Goal: Information Seeking & Learning: Learn about a topic

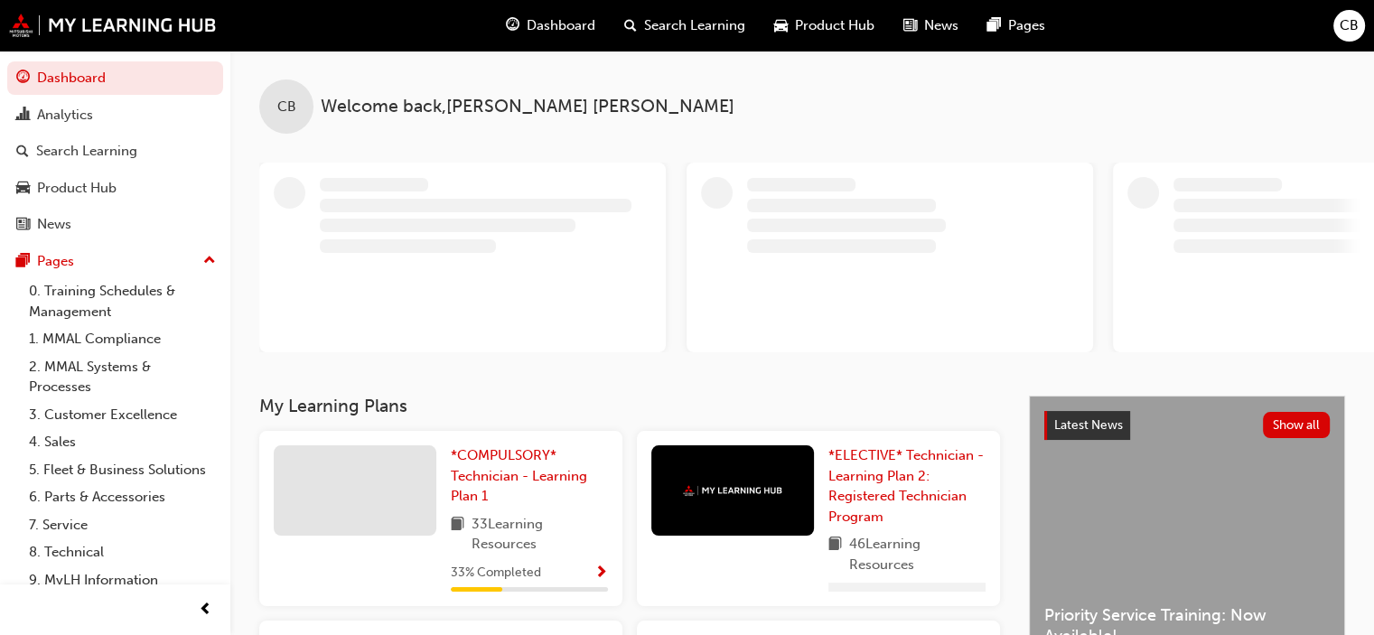
click at [547, 27] on span "Dashboard" at bounding box center [561, 25] width 69 height 21
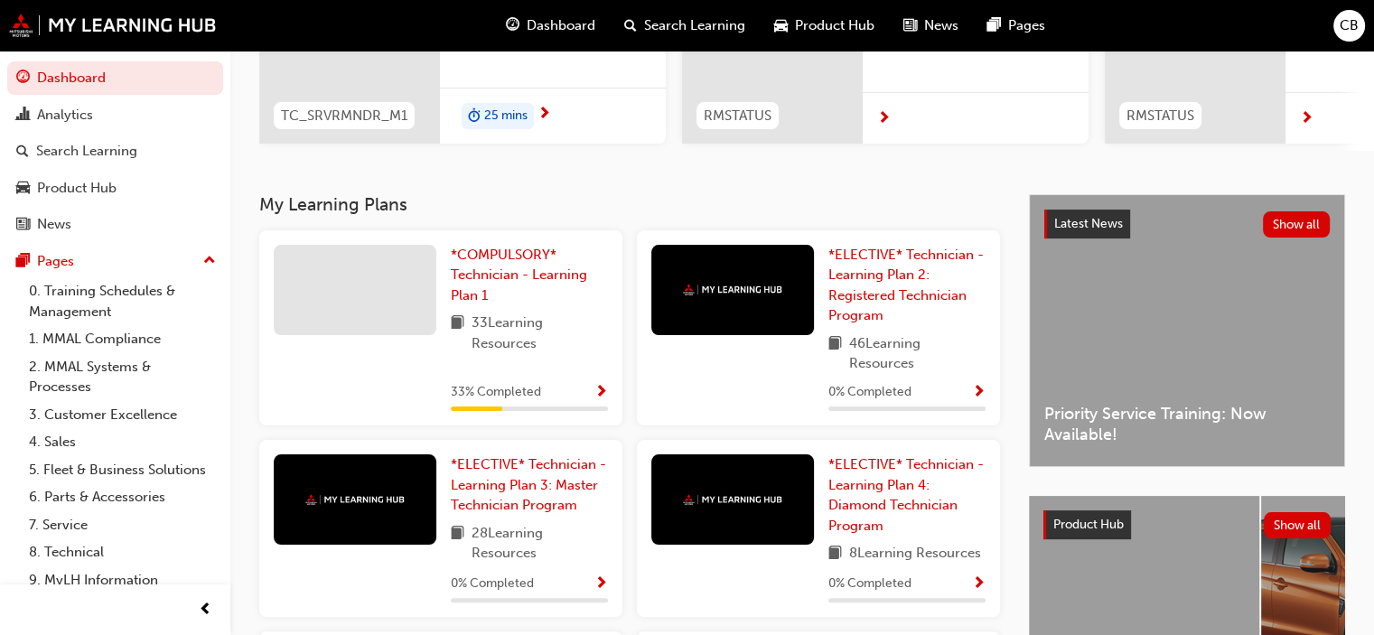
scroll to position [266, 0]
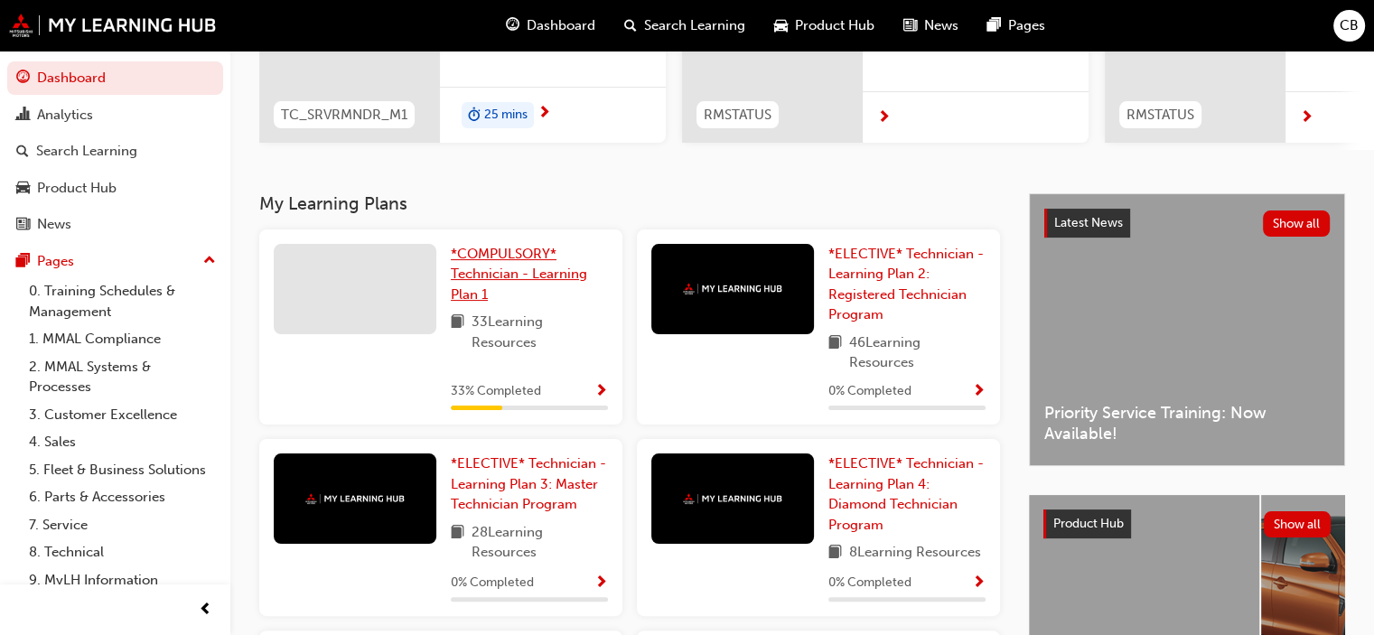
click at [496, 295] on link "*COMPULSORY* Technician - Learning Plan 1" at bounding box center [529, 274] width 157 height 61
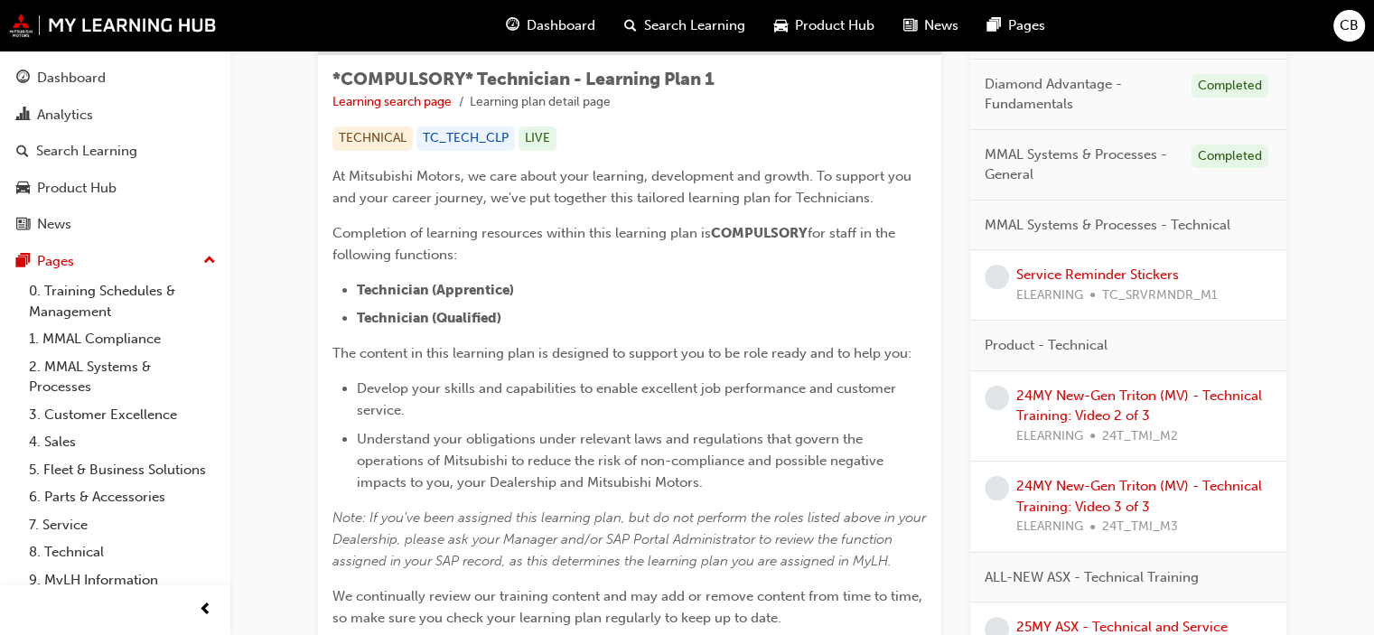
scroll to position [311, 0]
click at [1143, 416] on link "24MY New-Gen Triton (MV) - Technical Training: Video 2 of 3" at bounding box center [1139, 405] width 246 height 37
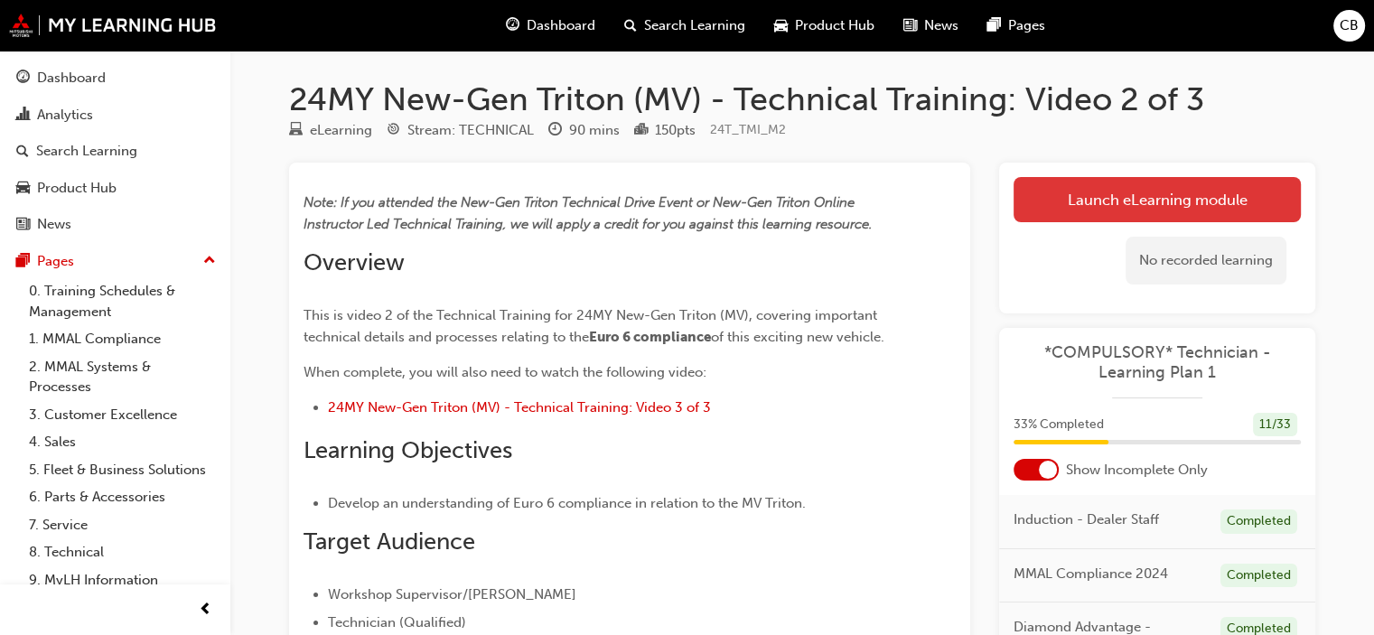
click at [1136, 198] on link "Launch eLearning module" at bounding box center [1157, 199] width 287 height 45
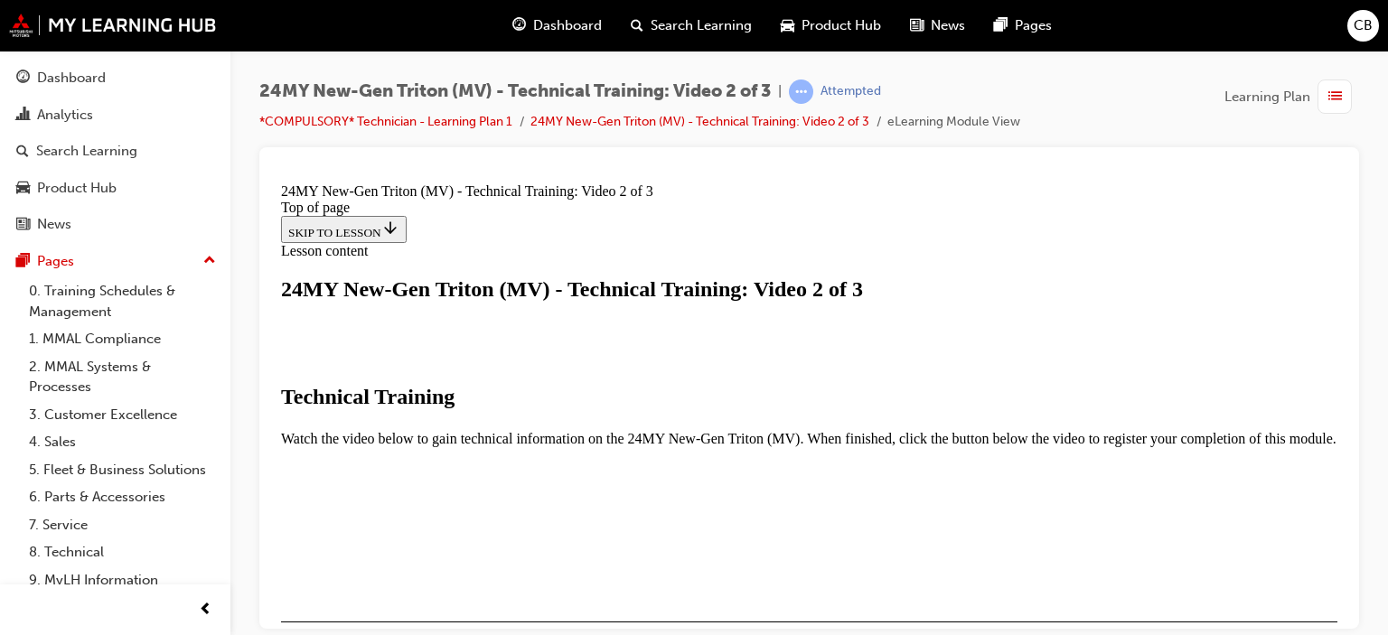
scroll to position [314, 0]
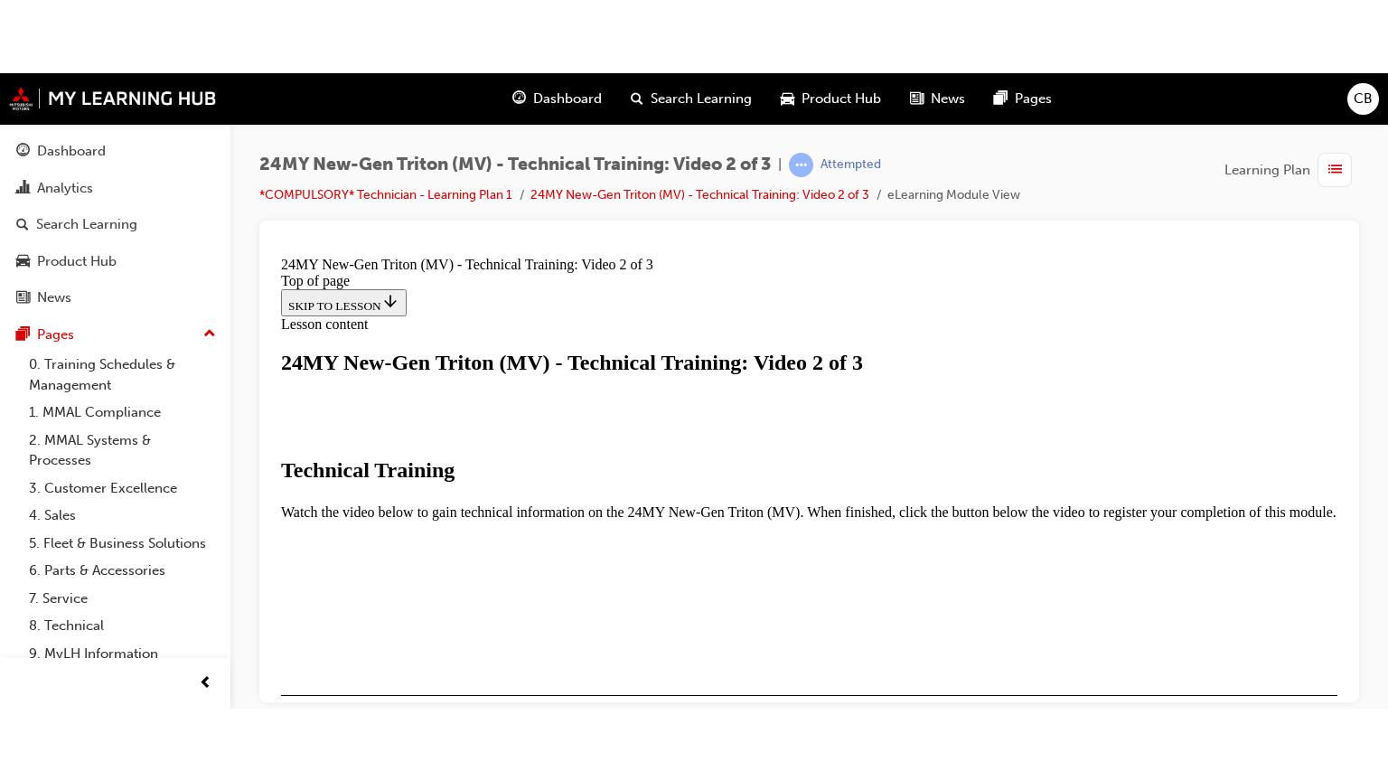
scroll to position [388, 0]
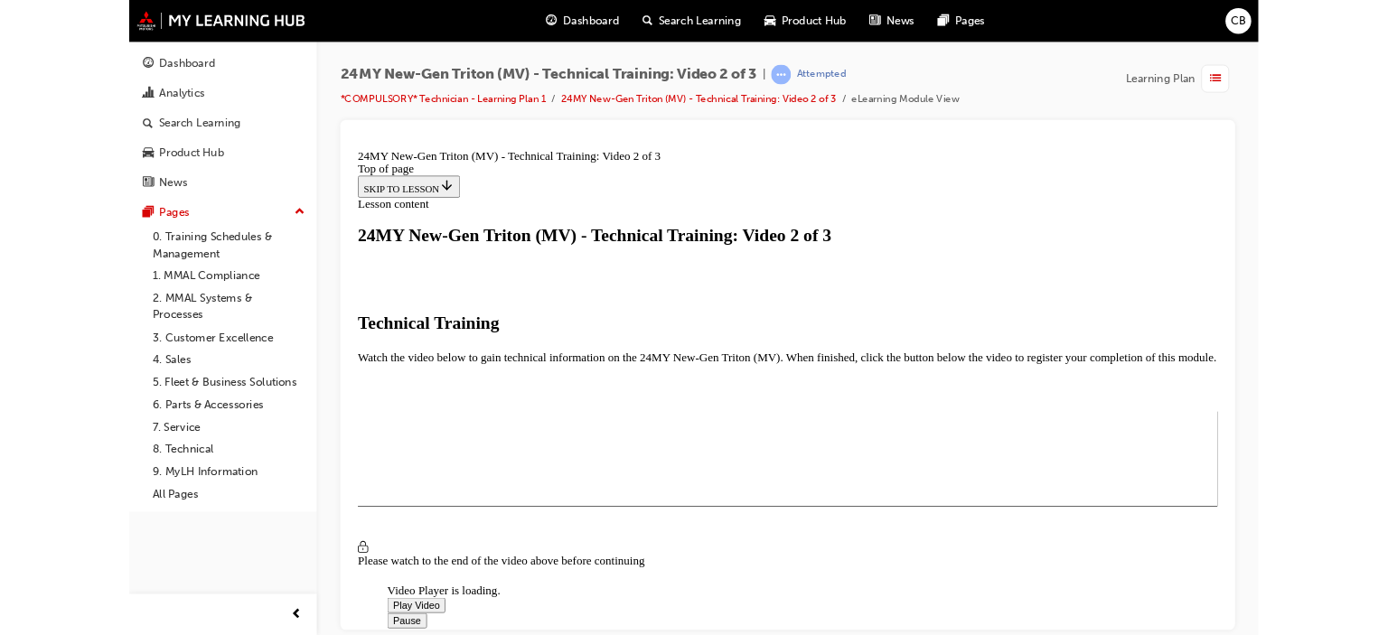
scroll to position [317, 0]
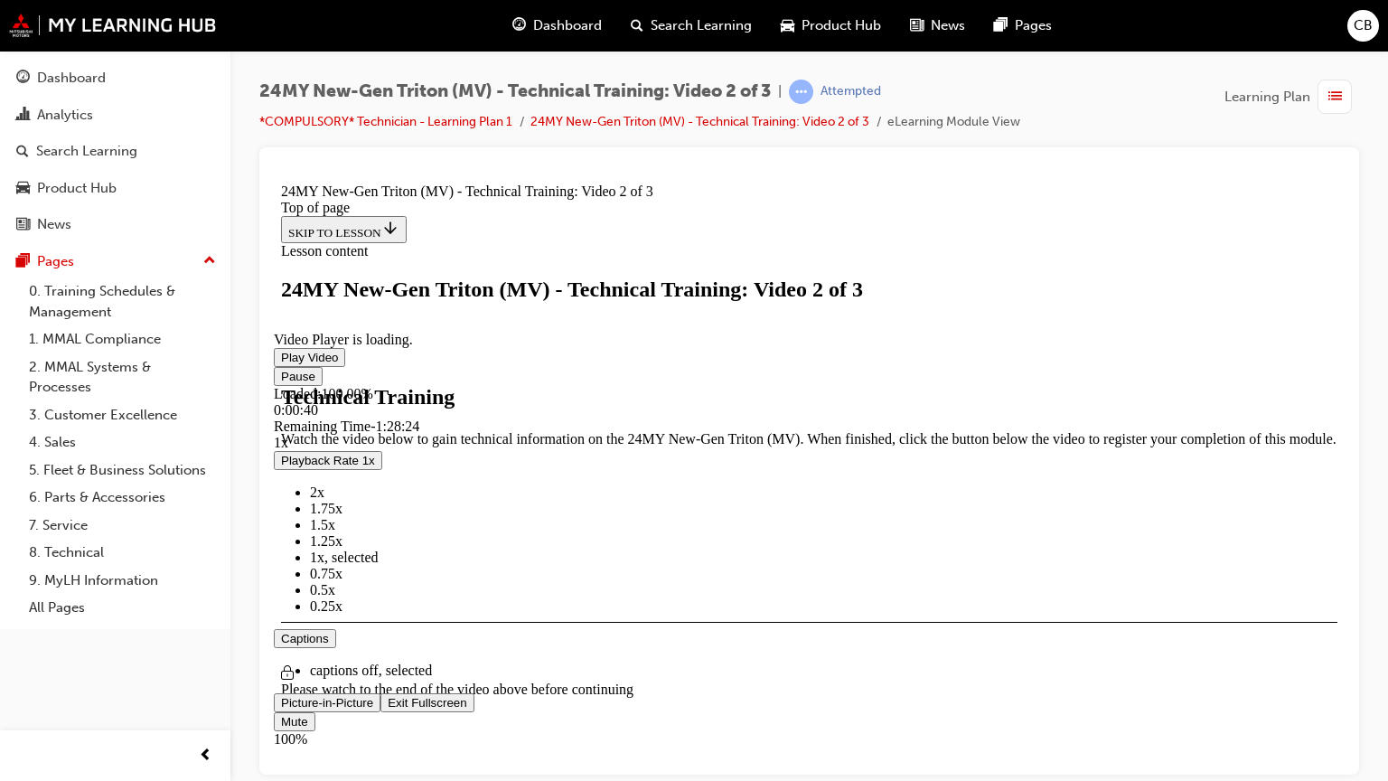
click at [545, 311] on video "Video player" at bounding box center [409, 243] width 271 height 136
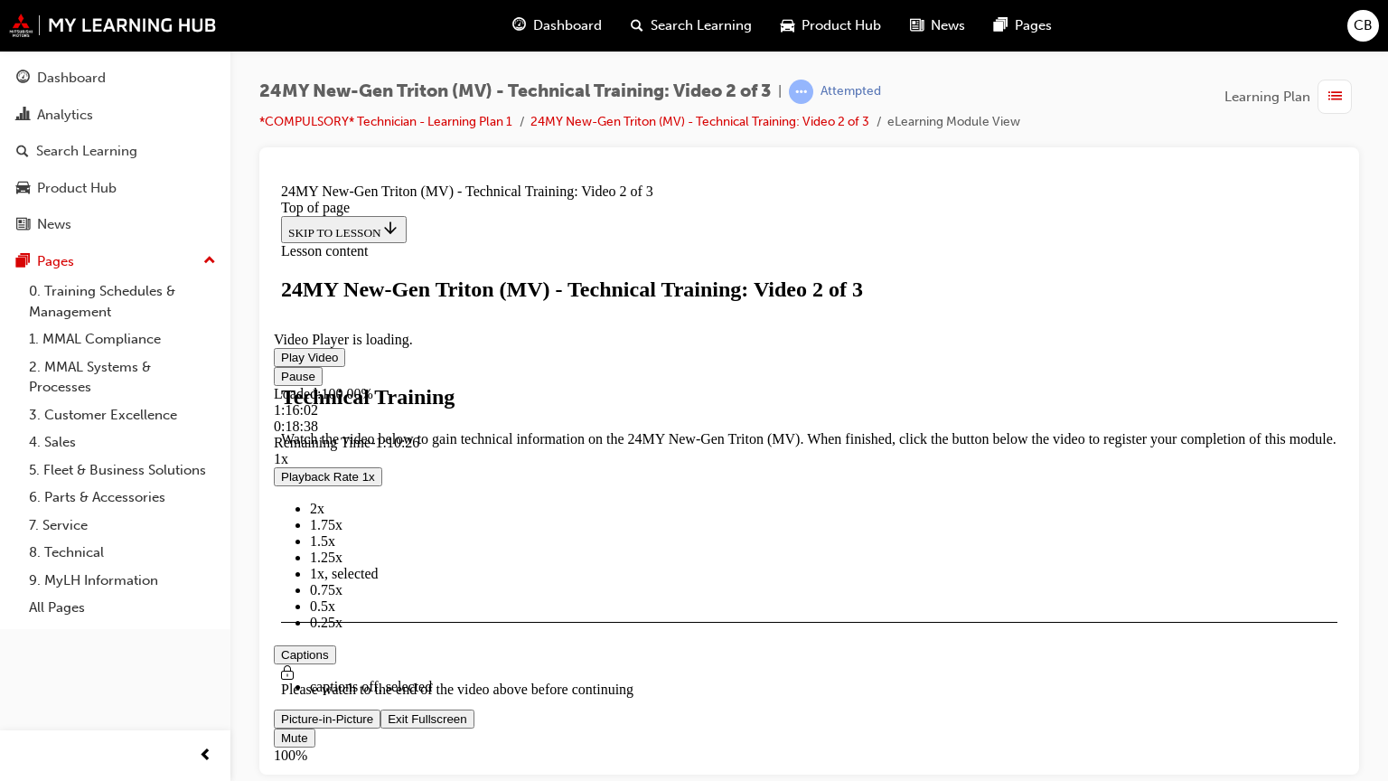
click at [1231, 434] on div "Loaded : 100.00% 1:16:02 0:18:38" at bounding box center [809, 409] width 1071 height 49
click at [1234, 434] on div "Loaded : 100.00% 1:16:11 0:18:38" at bounding box center [809, 409] width 1071 height 49
drag, startPoint x: 556, startPoint y: 918, endPoint x: 722, endPoint y: 927, distance: 165.6
click at [722, 434] on div "Loaded : 100.00% 0:32:27 0:18:40" at bounding box center [809, 409] width 1071 height 49
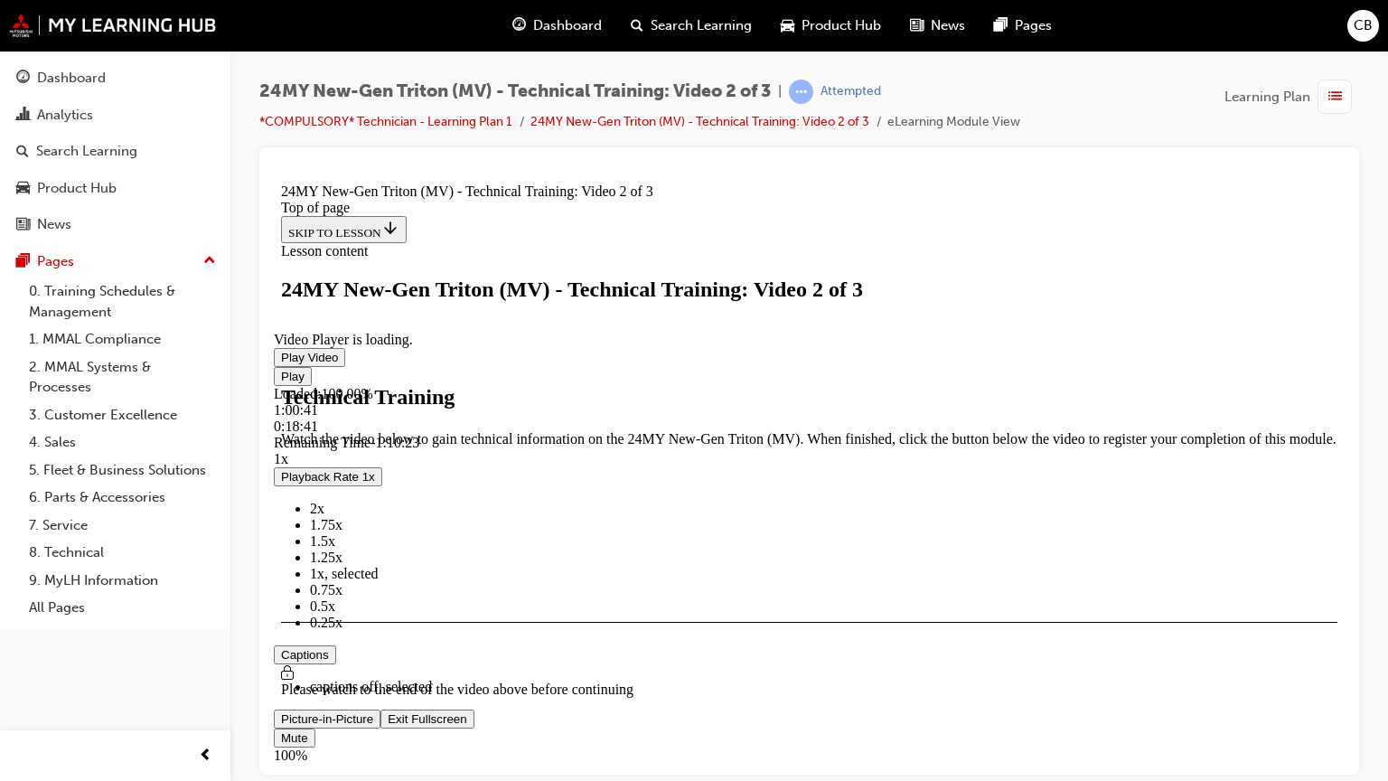
drag, startPoint x: 558, startPoint y: 919, endPoint x: 1052, endPoint y: 955, distance: 495.5
click at [1052, 434] on div "Loaded : 100.00% 1:00:41 0:18:41" at bounding box center [809, 409] width 1071 height 49
click at [324, 515] on span "2x" at bounding box center [317, 507] width 14 height 15
click at [324, 580] on span "1x" at bounding box center [317, 572] width 14 height 15
click at [500, 434] on div "0:18:49" at bounding box center [387, 425] width 227 height 16
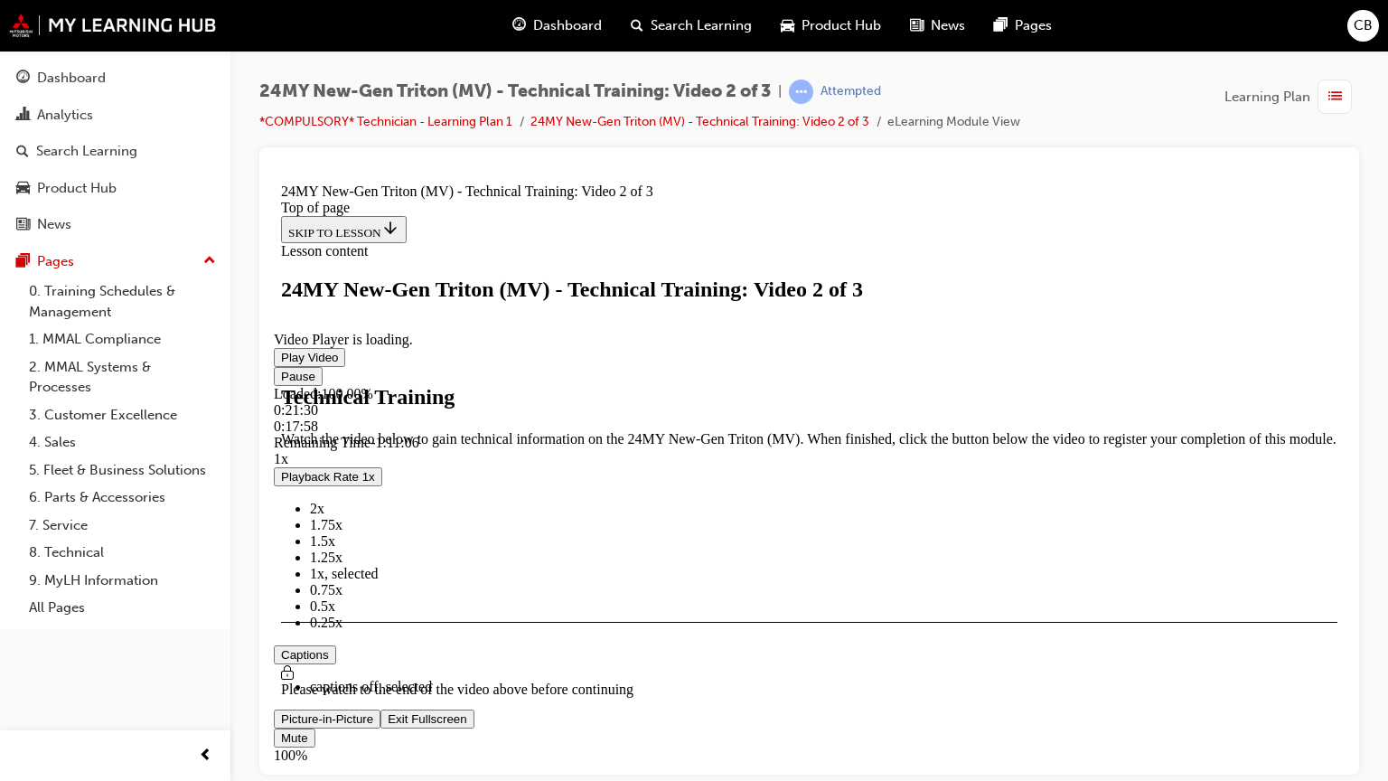
click at [545, 311] on video "Video player" at bounding box center [409, 243] width 271 height 136
click at [335, 547] on span "1.5x" at bounding box center [322, 539] width 25 height 15
click at [1344, 581] on li "1x" at bounding box center [827, 573] width 1034 height 16
click at [495, 434] on div "0:18:25" at bounding box center [384, 425] width 221 height 16
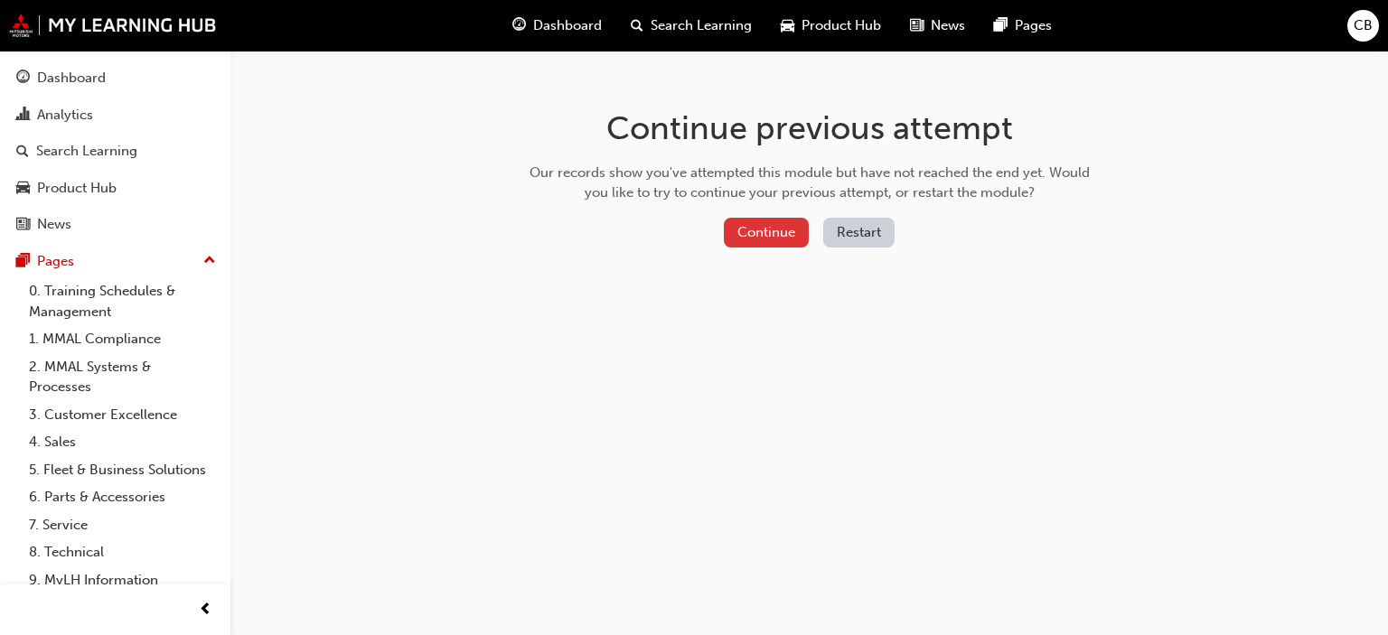
click at [779, 239] on button "Continue" at bounding box center [766, 233] width 85 height 30
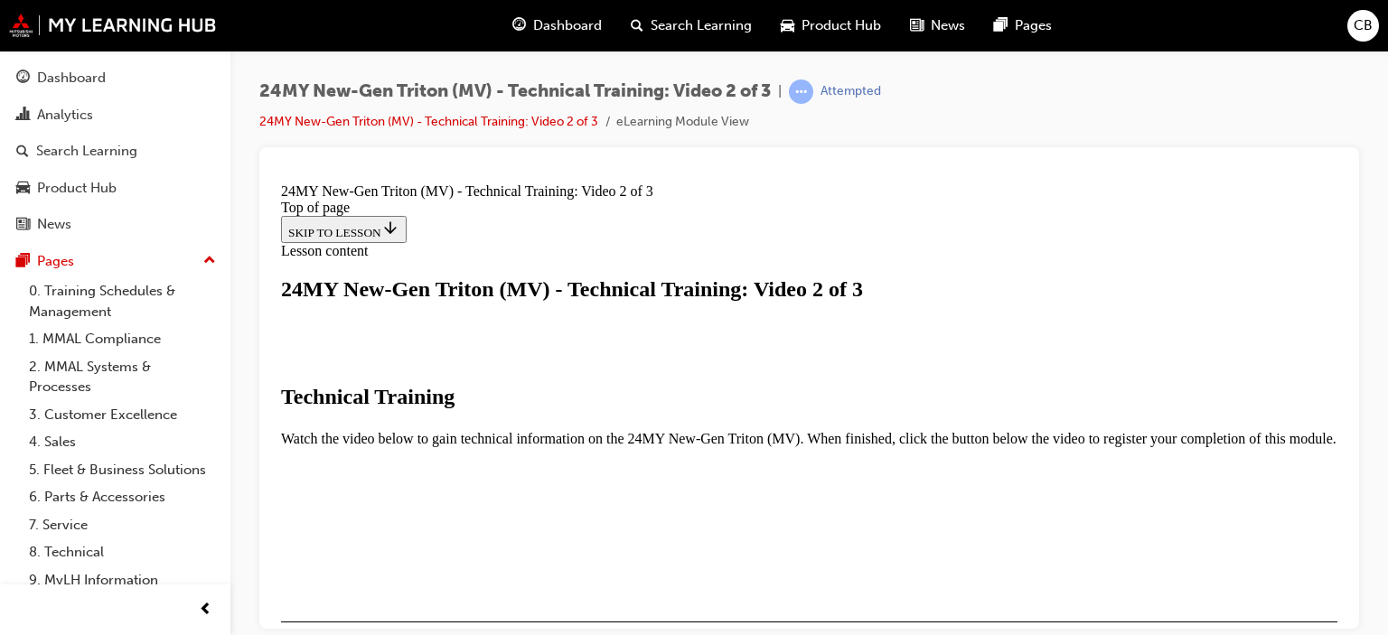
scroll to position [339, 0]
click at [1370, 353] on div "24MY New-Gen Triton (MV) - Technical Training: Video 2 of 3 | Attempted 24MY Ne…" at bounding box center [808, 320] width 1157 height 539
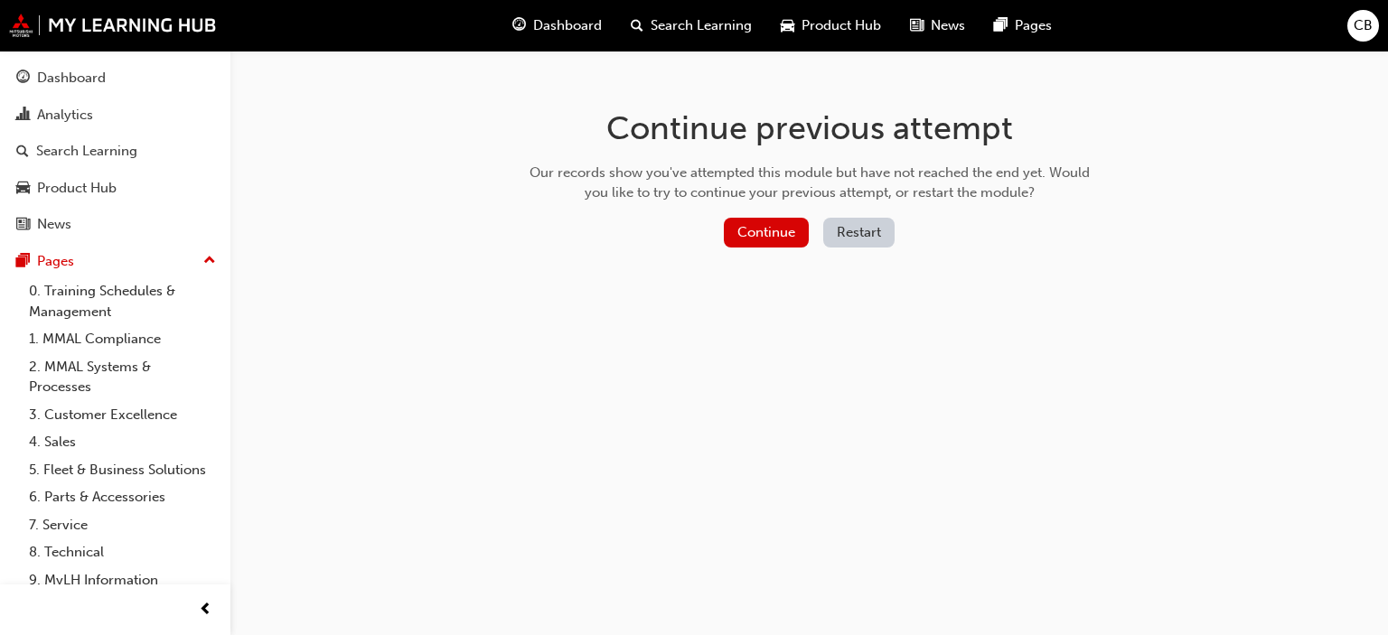
click at [846, 246] on button "Restart" at bounding box center [858, 233] width 71 height 30
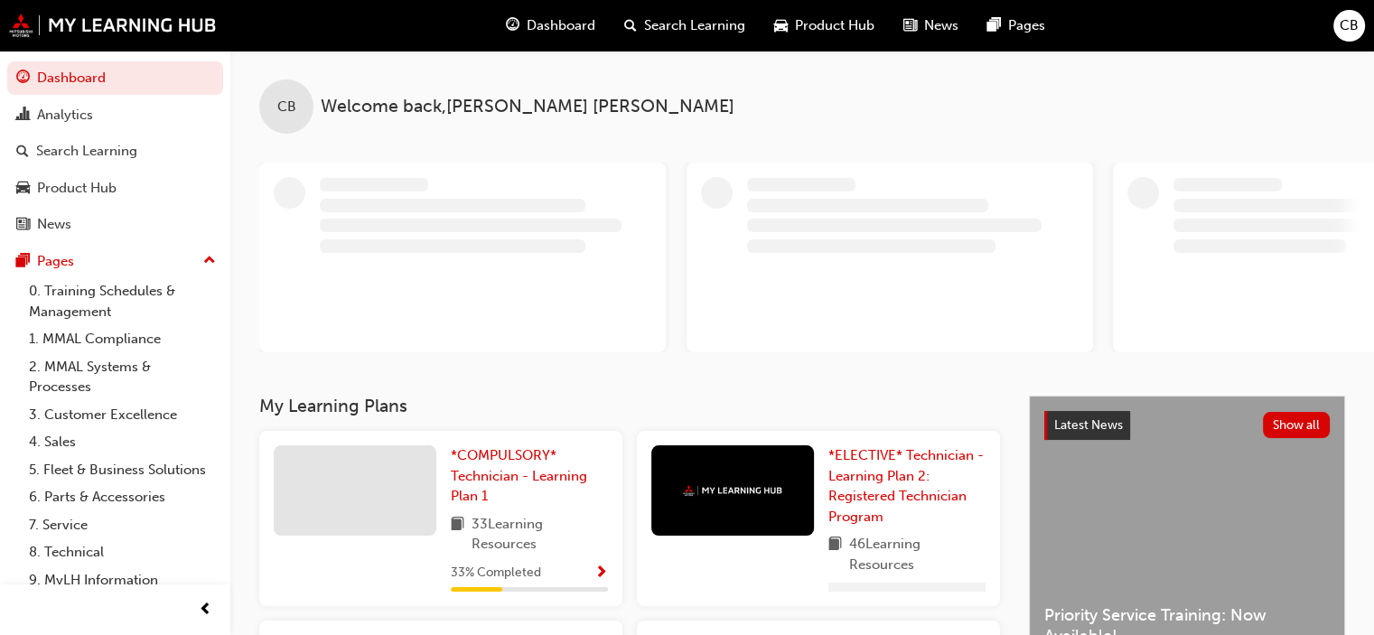
click at [560, 30] on span "Dashboard" at bounding box center [561, 25] width 69 height 21
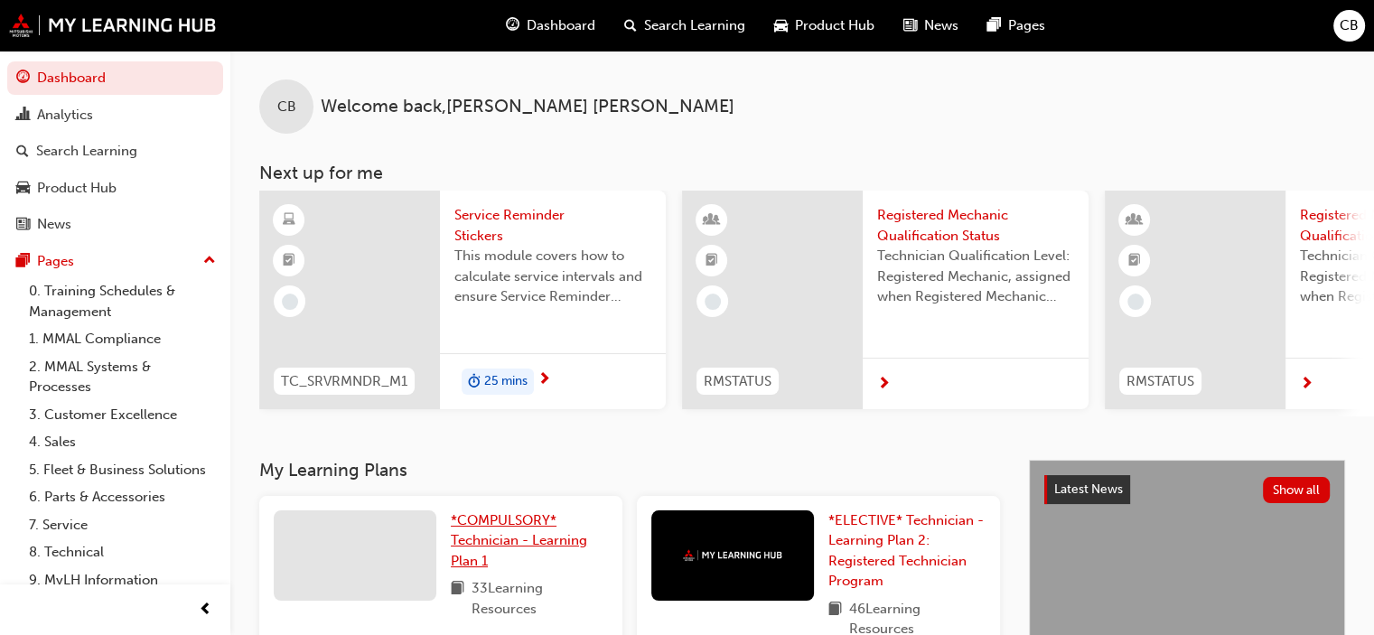
click at [476, 548] on span "*COMPULSORY* Technician - Learning Plan 1" at bounding box center [519, 540] width 136 height 57
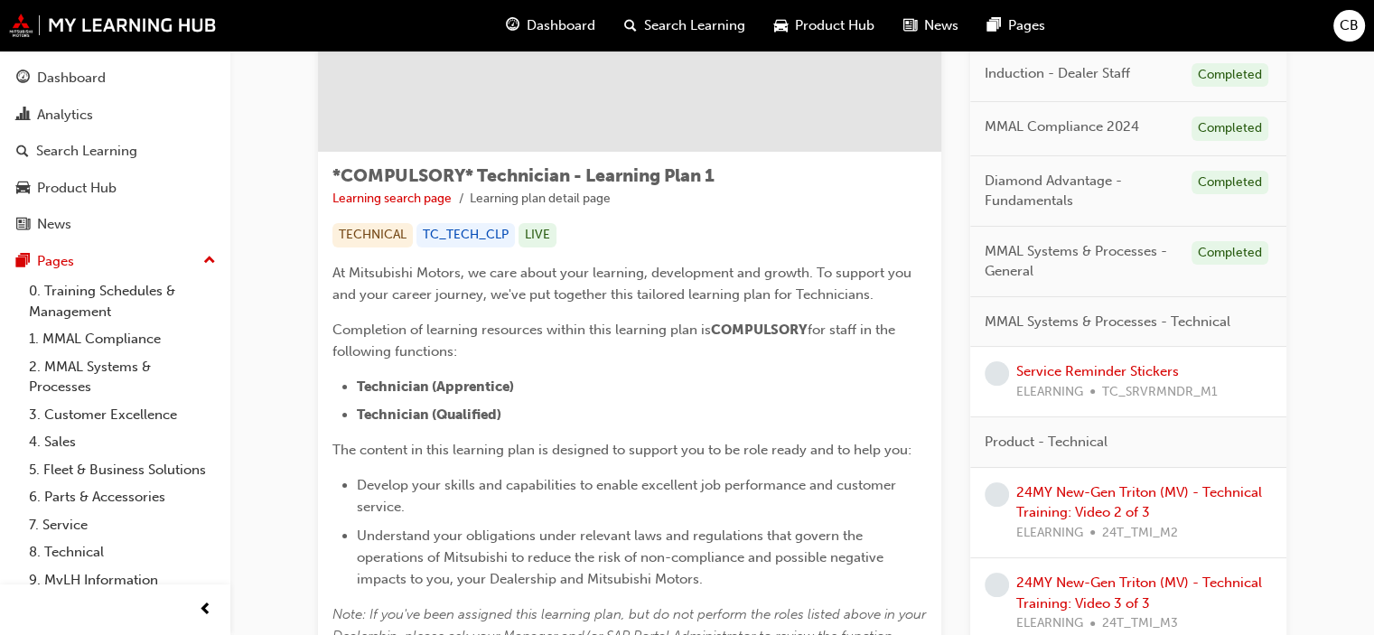
scroll to position [285, 0]
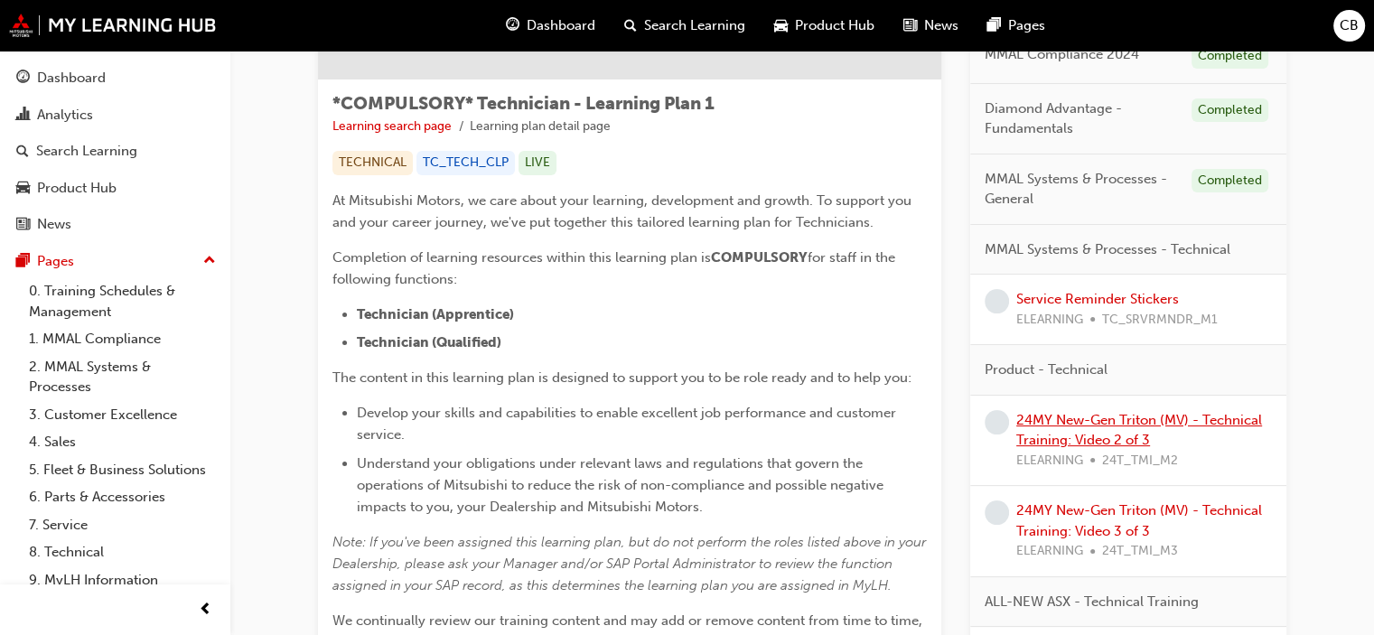
click at [1133, 432] on link "24MY New-Gen Triton (MV) - Technical Training: Video 2 of 3" at bounding box center [1139, 430] width 246 height 37
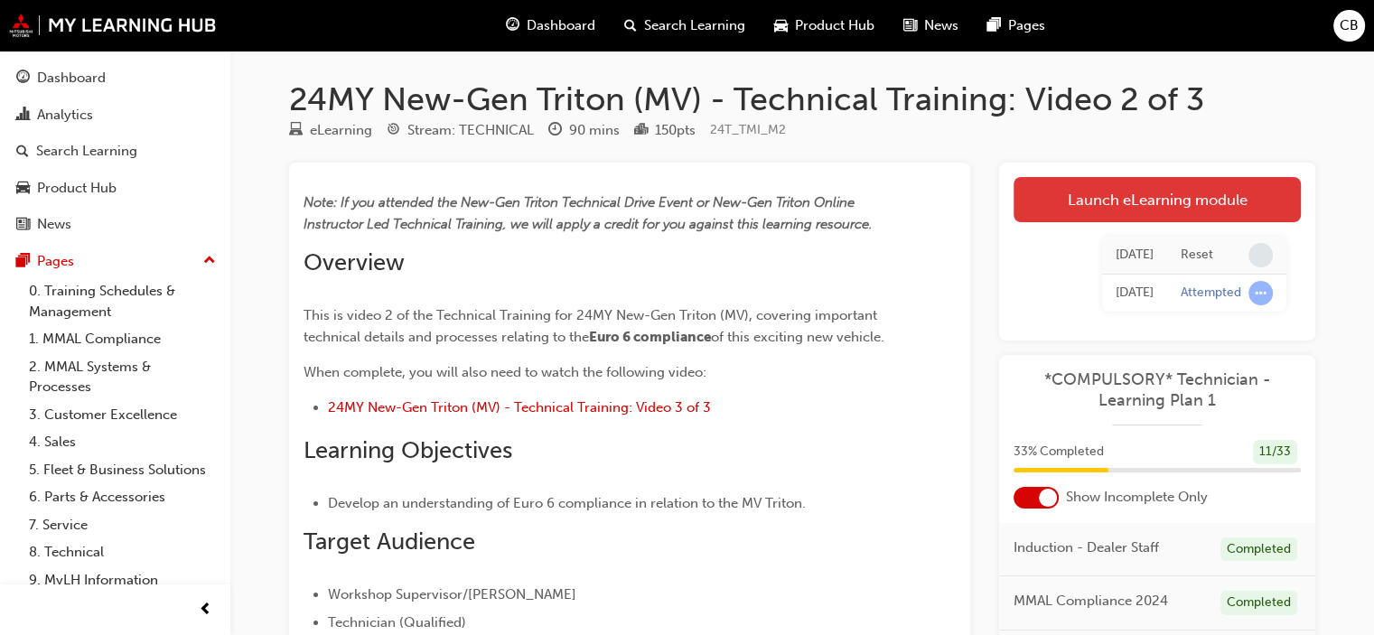
click at [1124, 205] on link "Launch eLearning module" at bounding box center [1157, 199] width 287 height 45
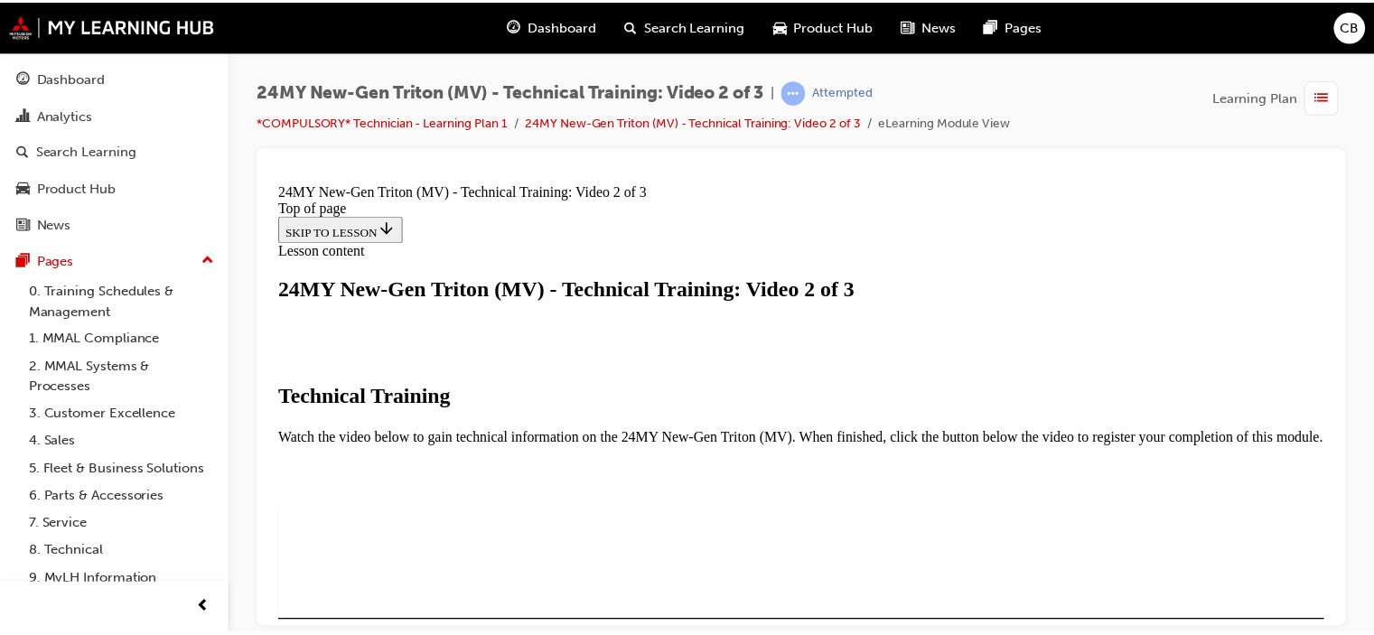
scroll to position [396, 0]
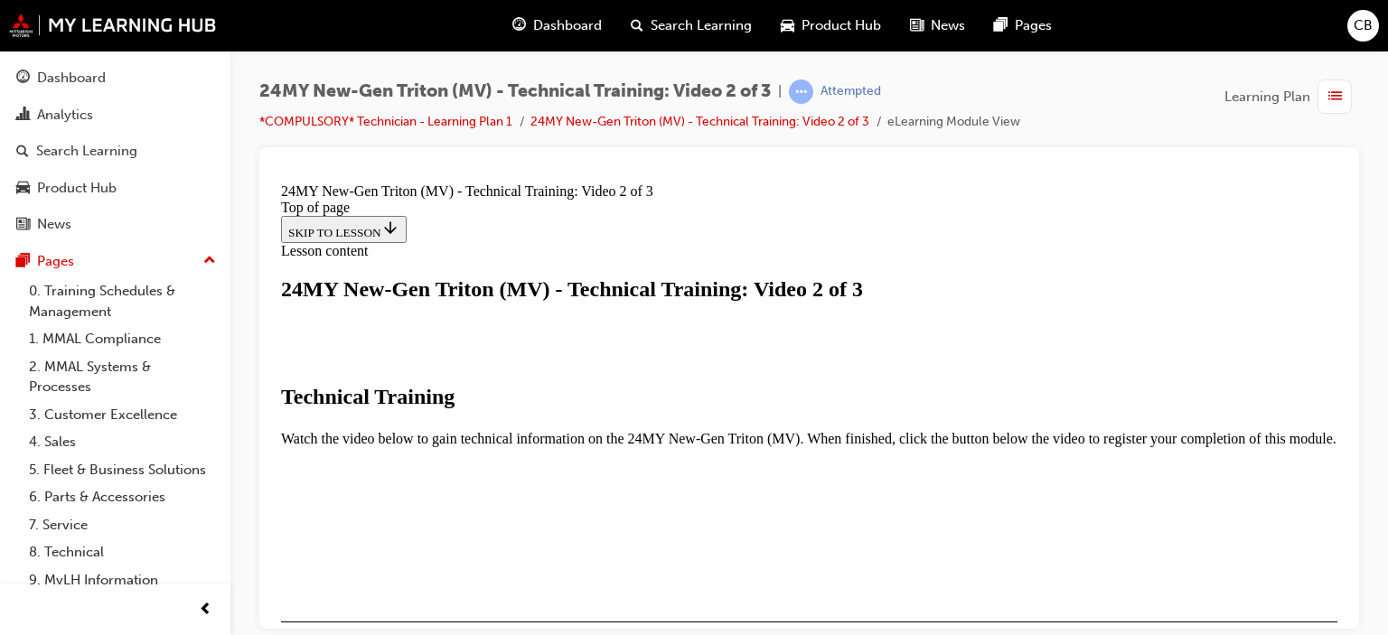
click at [575, 23] on span "Dashboard" at bounding box center [567, 25] width 69 height 21
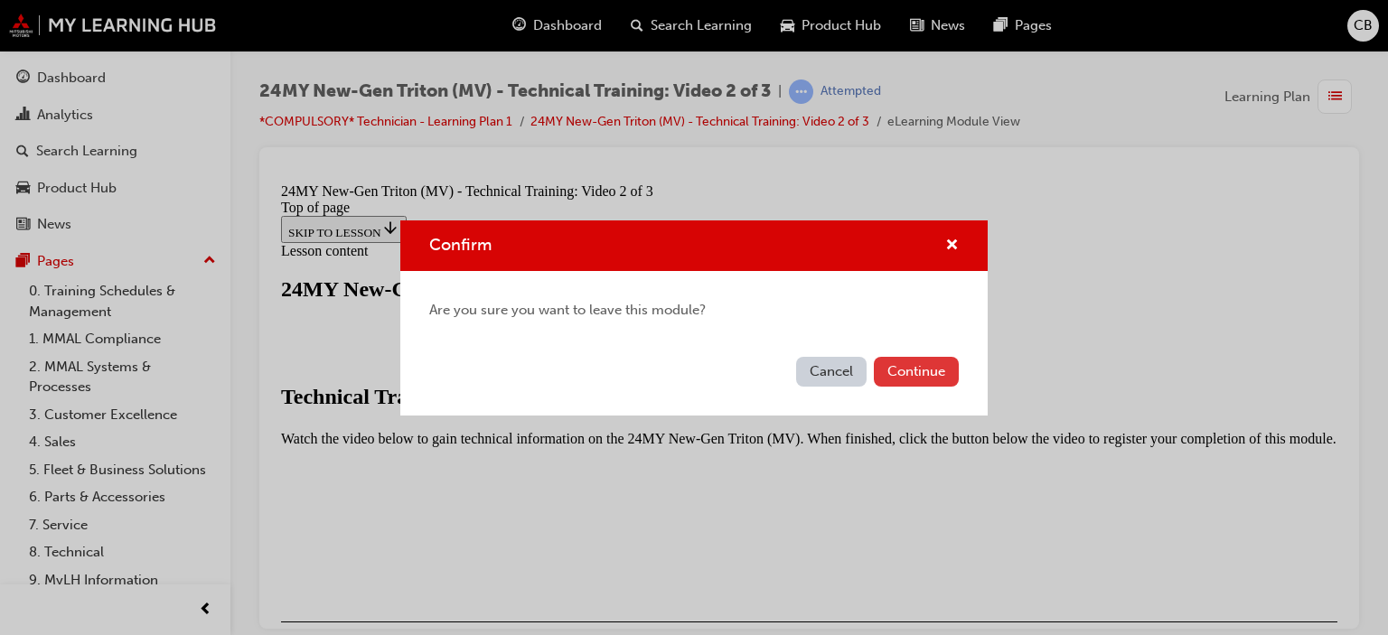
click at [952, 379] on button "Continue" at bounding box center [916, 372] width 85 height 30
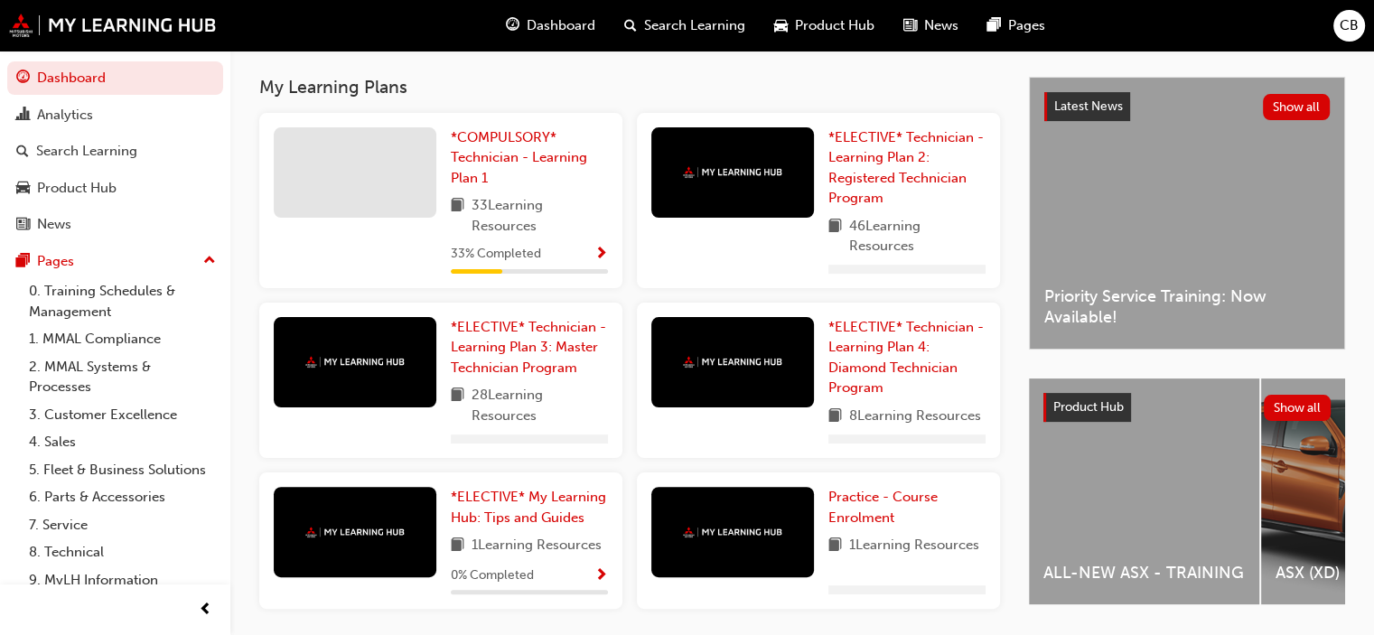
scroll to position [382, 0]
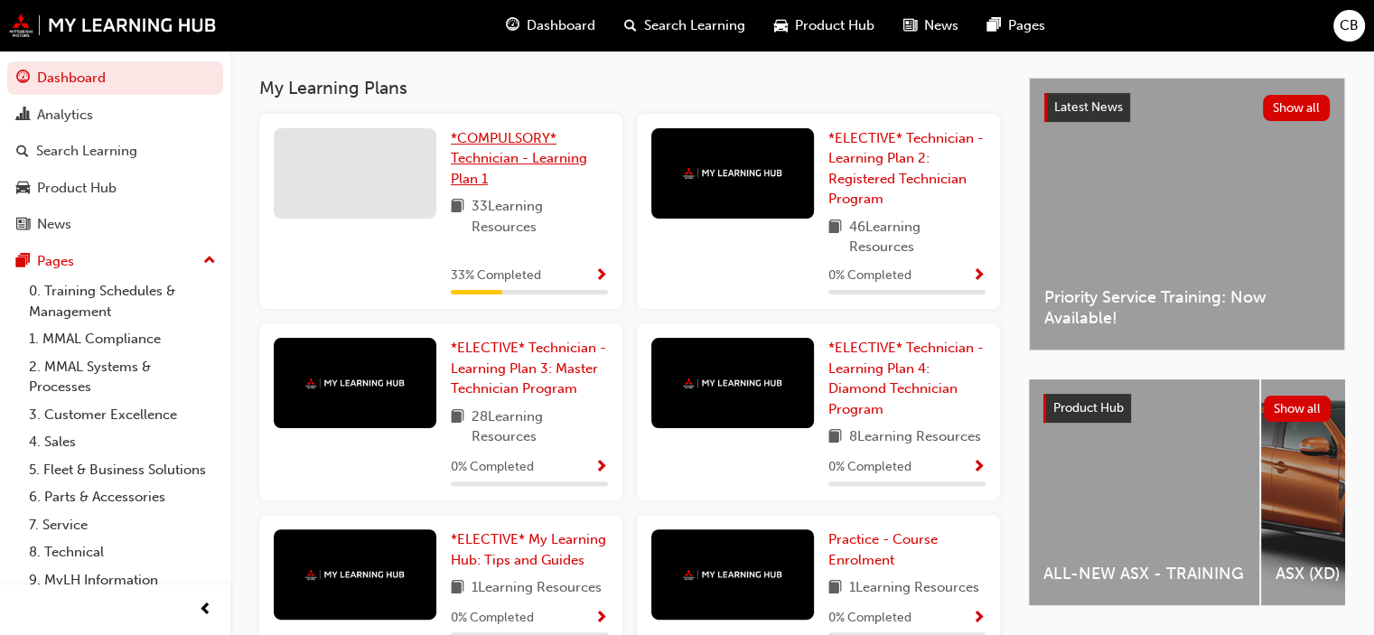
click at [476, 174] on link "*COMPULSORY* Technician - Learning Plan 1" at bounding box center [529, 158] width 157 height 61
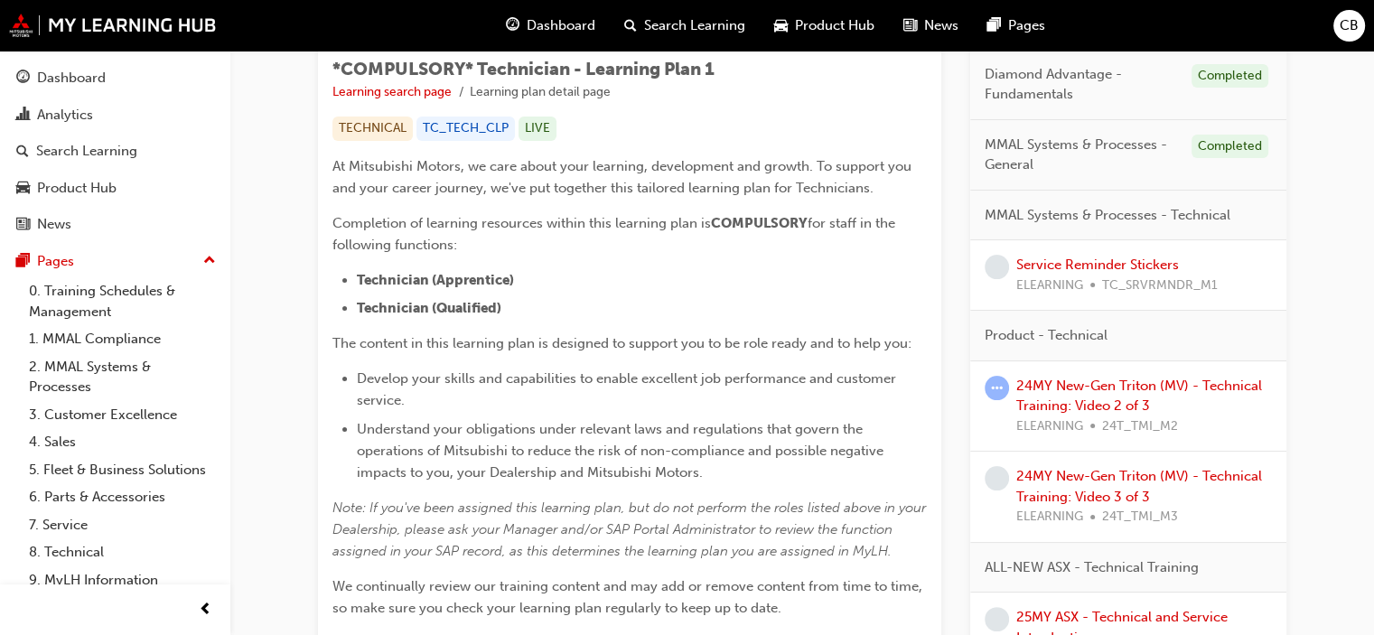
scroll to position [321, 0]
click at [1149, 488] on div "24MY New-Gen Triton (MV) - Technical Training: Video 3 of 3 ELEARNING 24T_TMI_M3" at bounding box center [1144, 495] width 256 height 61
click at [1138, 473] on link "24MY New-Gen Triton (MV) - Technical Training: Video 3 of 3" at bounding box center [1139, 485] width 246 height 37
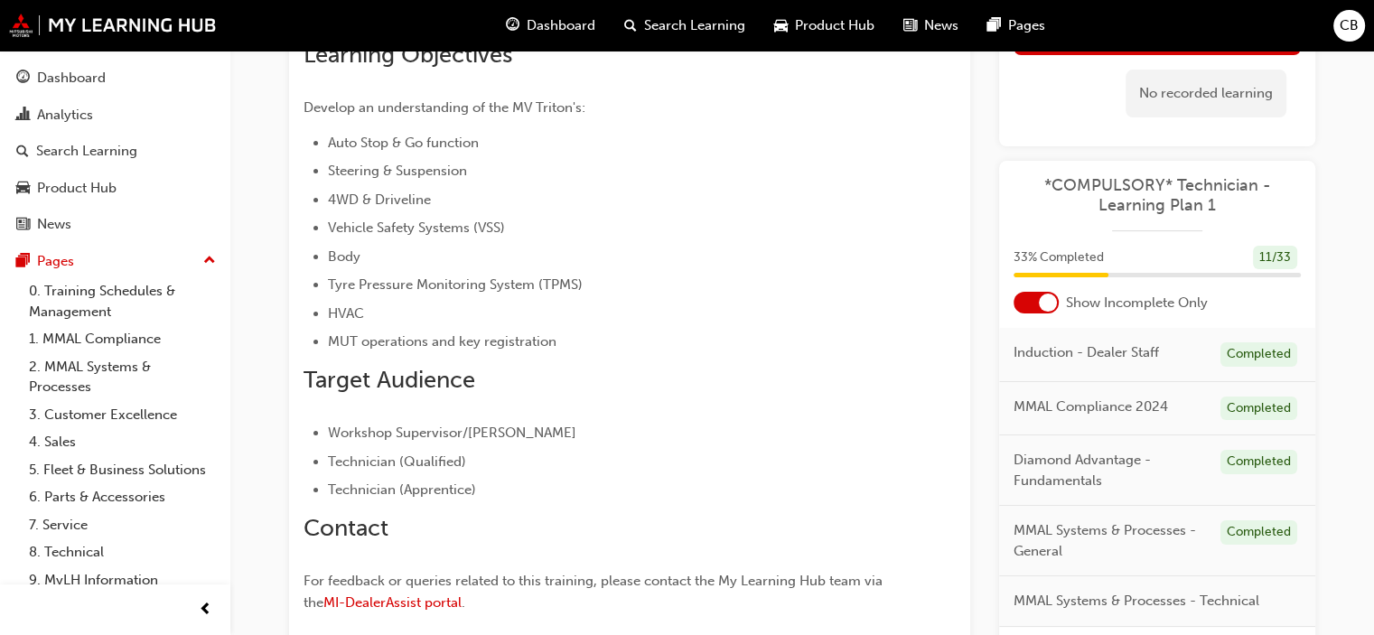
scroll to position [145, 0]
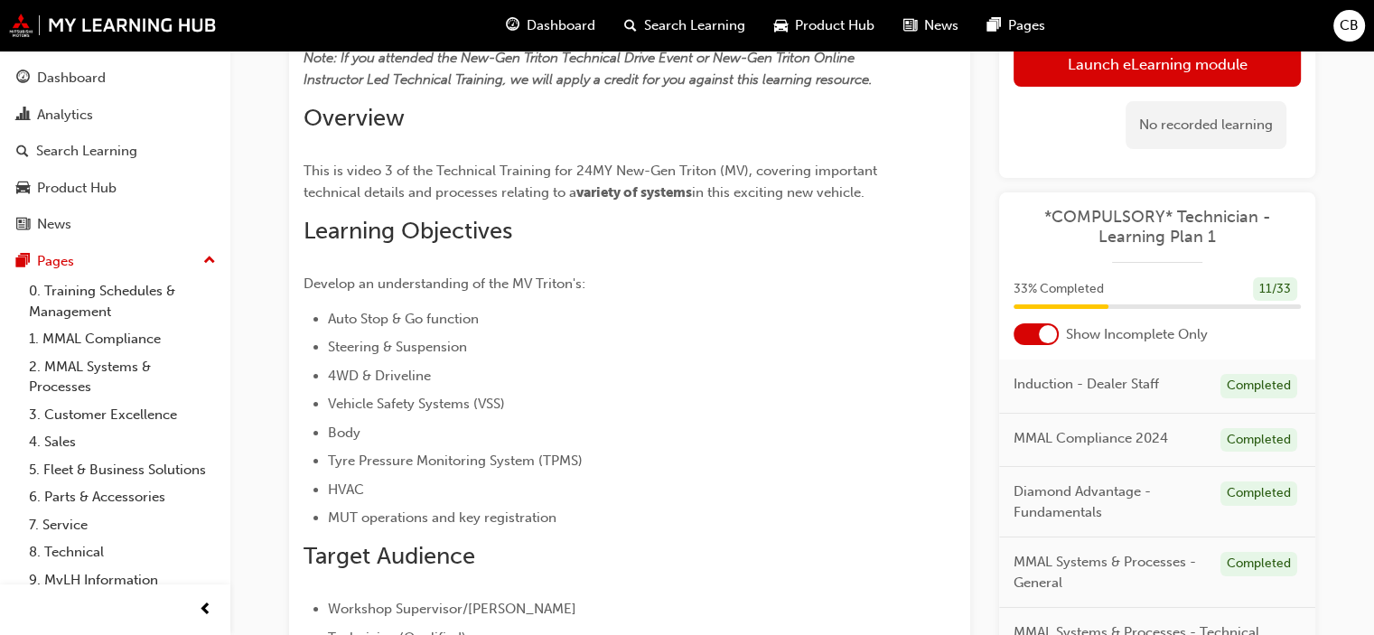
click at [1229, 83] on link "Launch eLearning module" at bounding box center [1157, 64] width 287 height 45
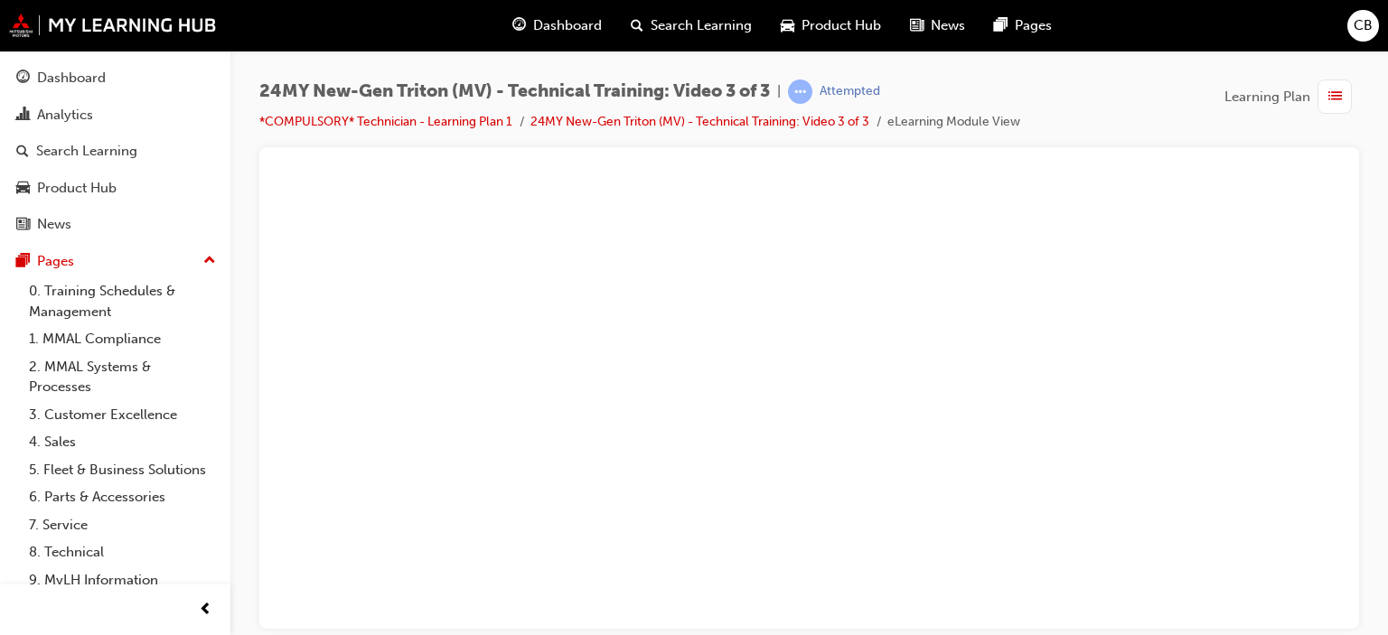
click at [1356, 15] on span "CB" at bounding box center [1362, 25] width 19 height 21
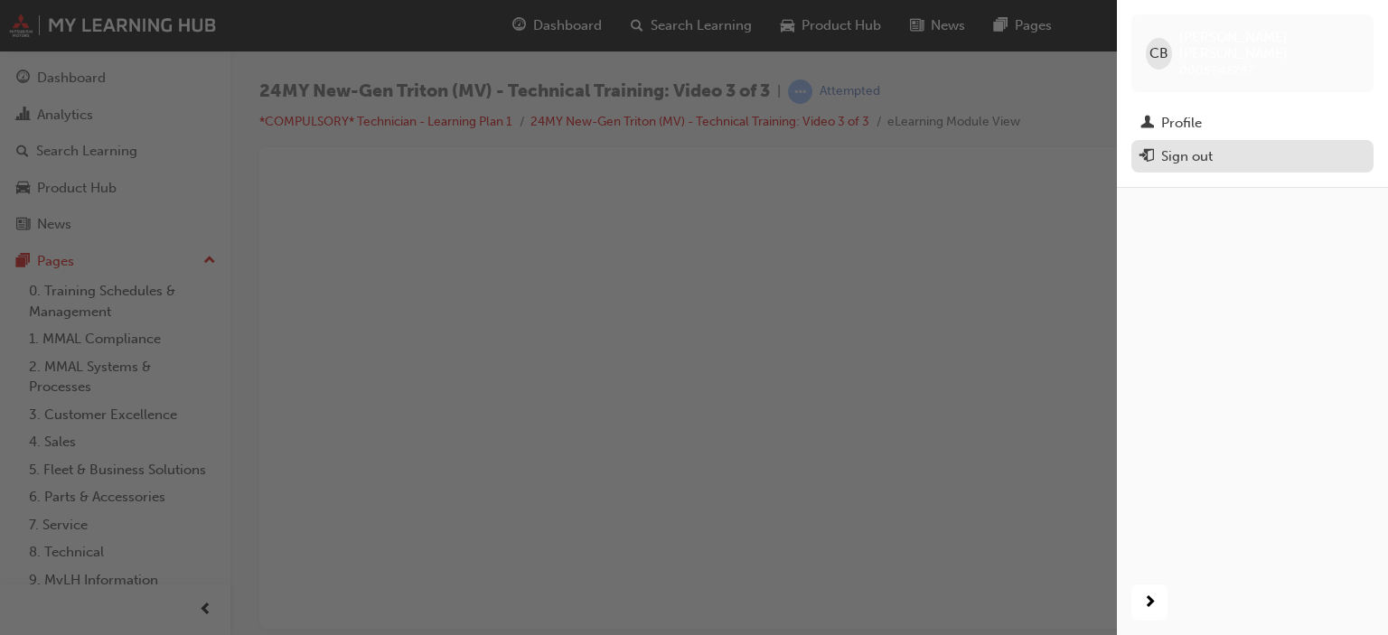
click at [1201, 146] on div "Sign out" at bounding box center [1186, 156] width 51 height 21
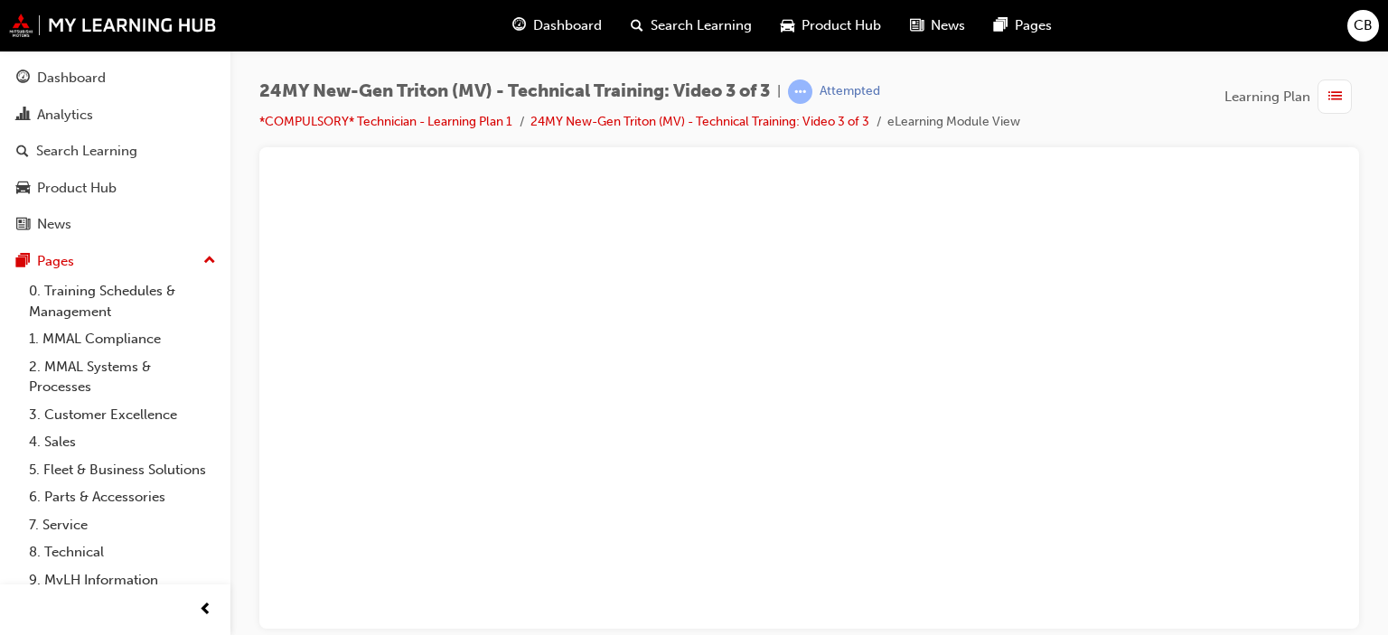
click at [768, 96] on span "24MY New-Gen Triton (MV) - Technical Training: Video 3 of 3" at bounding box center [514, 91] width 510 height 21
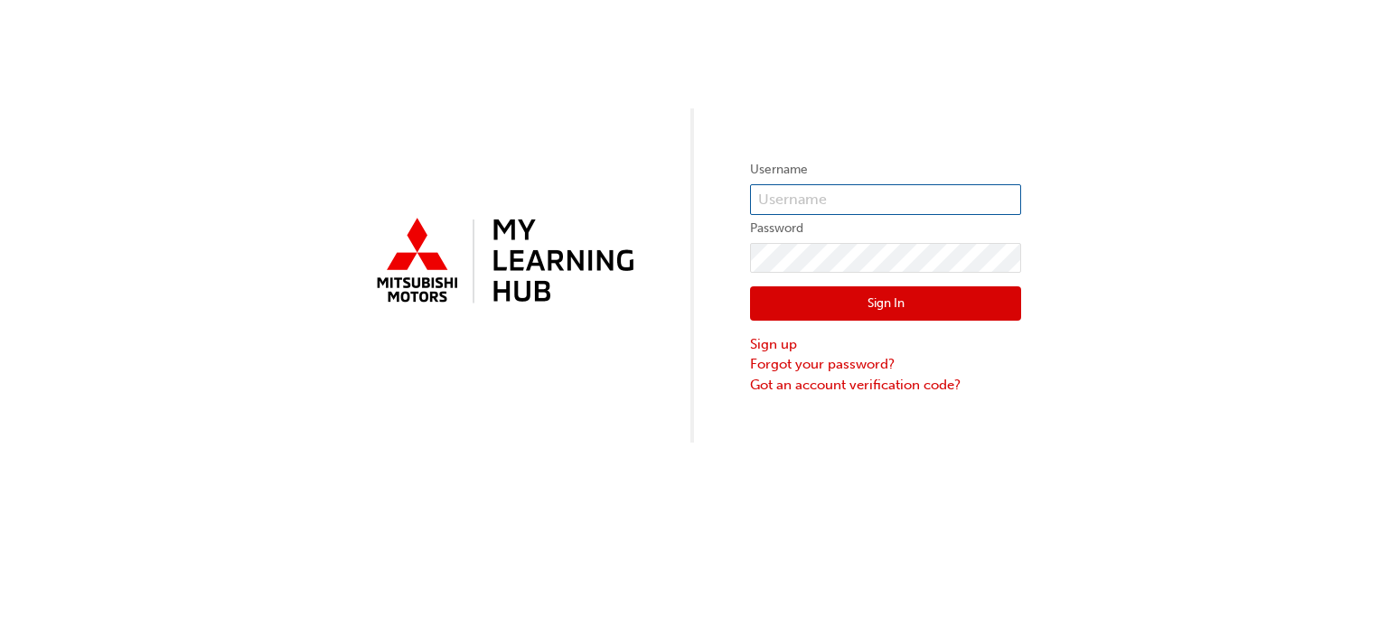
type input "0005942287"
click at [853, 311] on button "Sign In" at bounding box center [885, 303] width 271 height 34
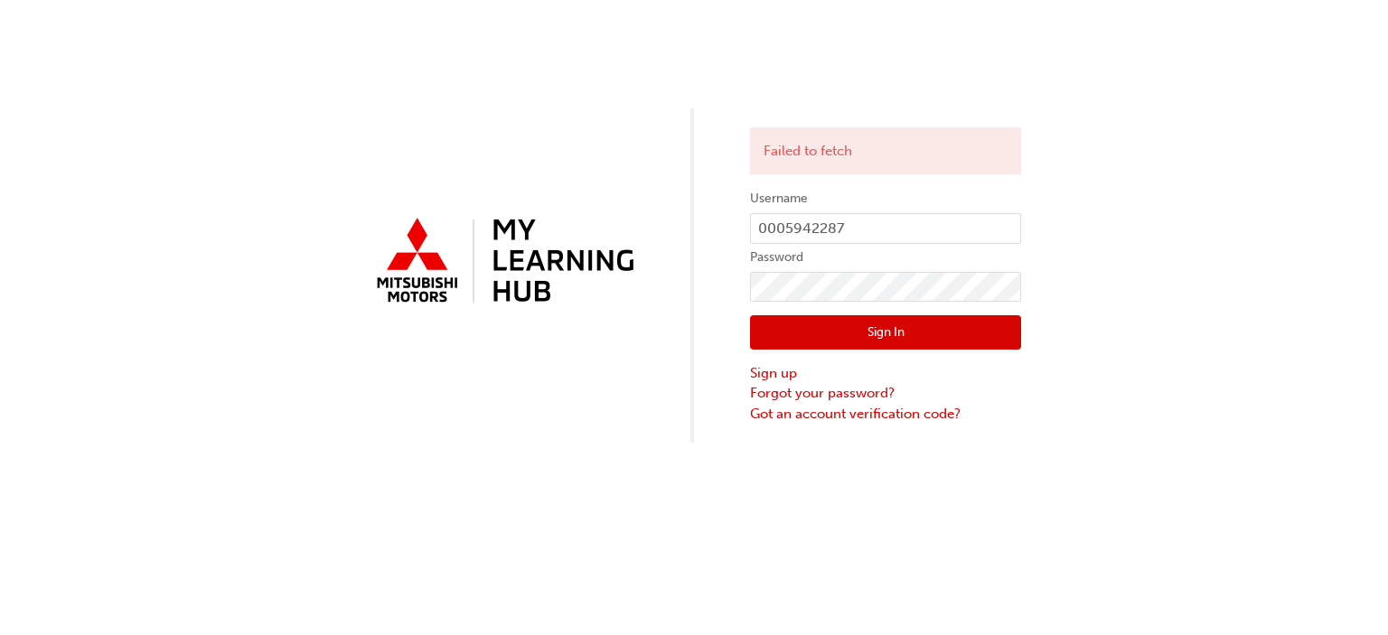
click at [858, 324] on button "Sign In" at bounding box center [885, 332] width 271 height 34
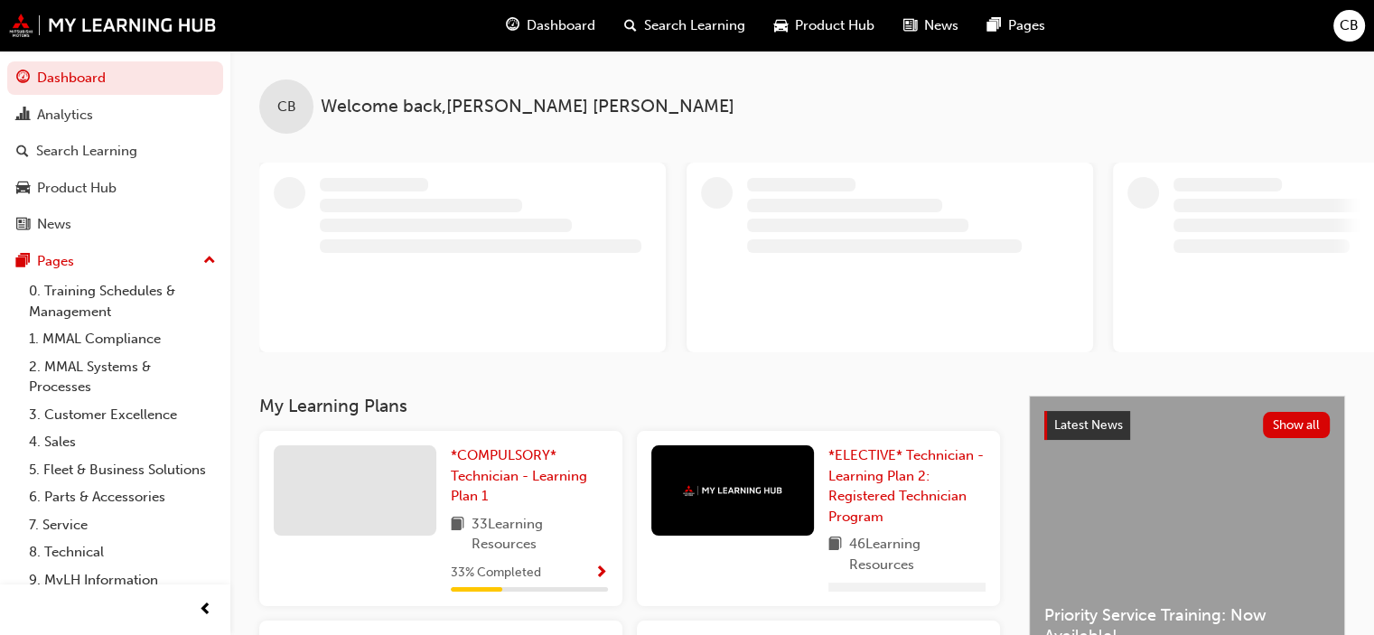
click at [568, 13] on div "Dashboard" at bounding box center [550, 25] width 118 height 37
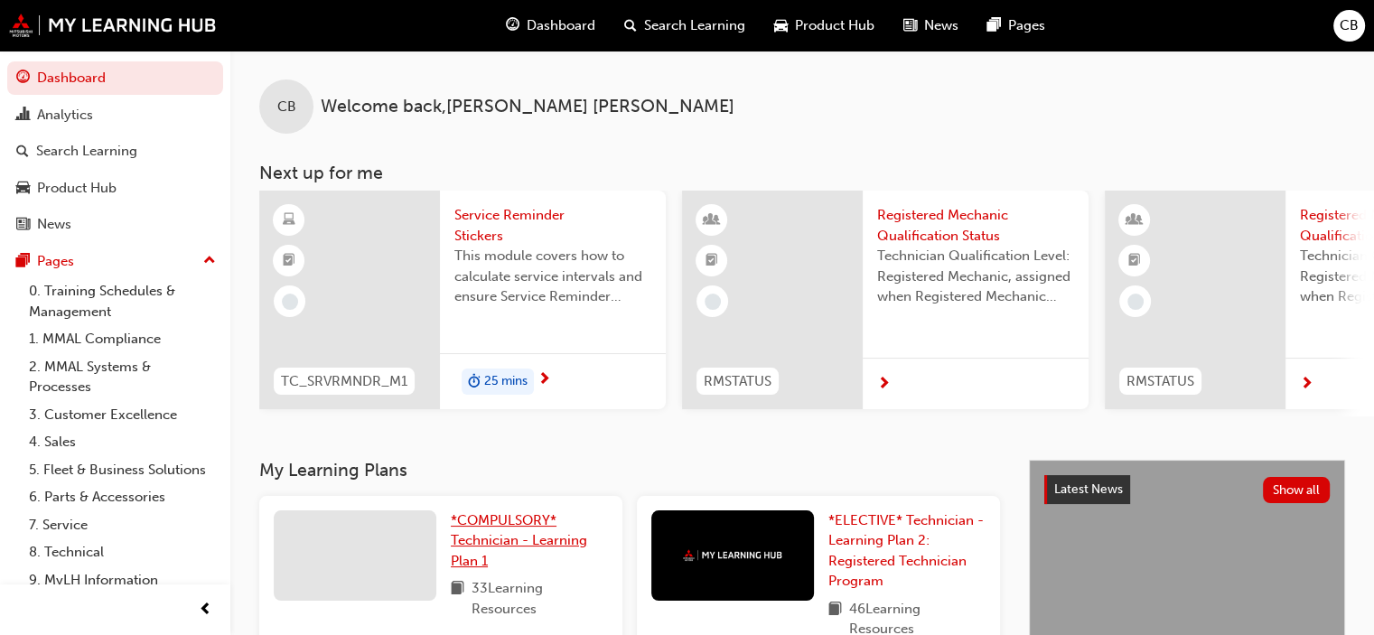
click at [526, 529] on span "*COMPULSORY* Technician - Learning Plan 1" at bounding box center [519, 540] width 136 height 57
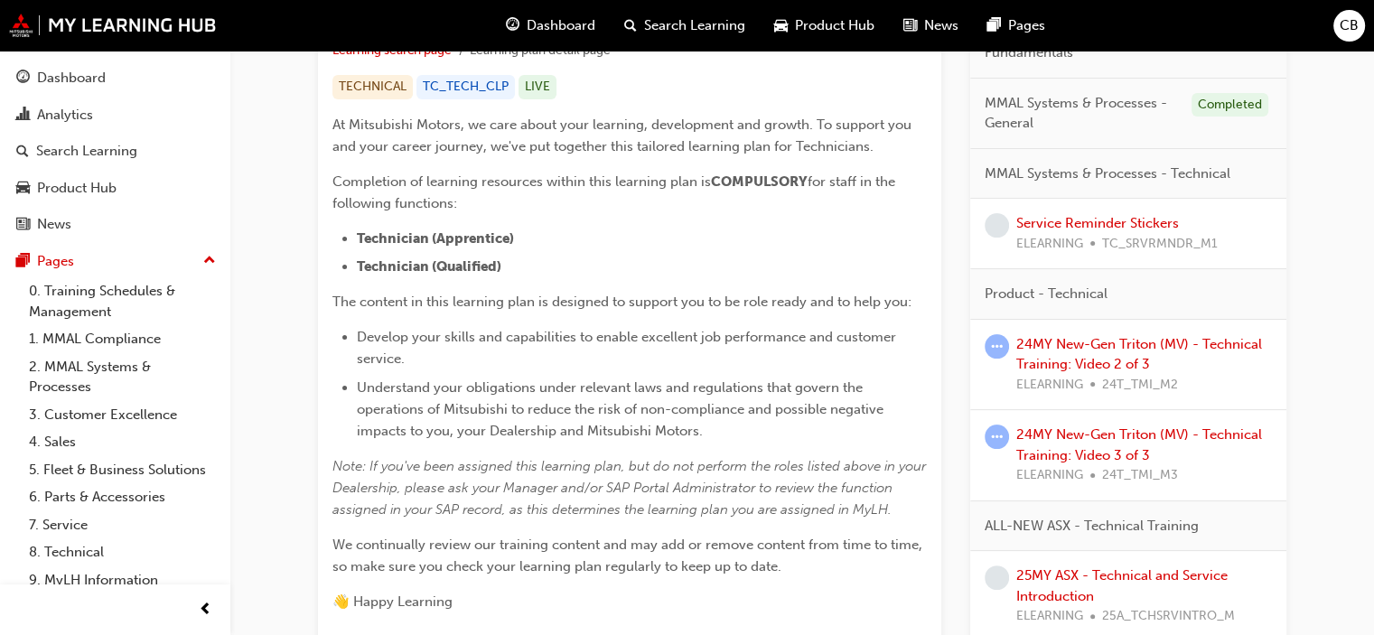
scroll to position [363, 0]
click at [1174, 425] on link "24MY New-Gen Triton (MV) - Technical Training: Video 3 of 3" at bounding box center [1139, 443] width 246 height 37
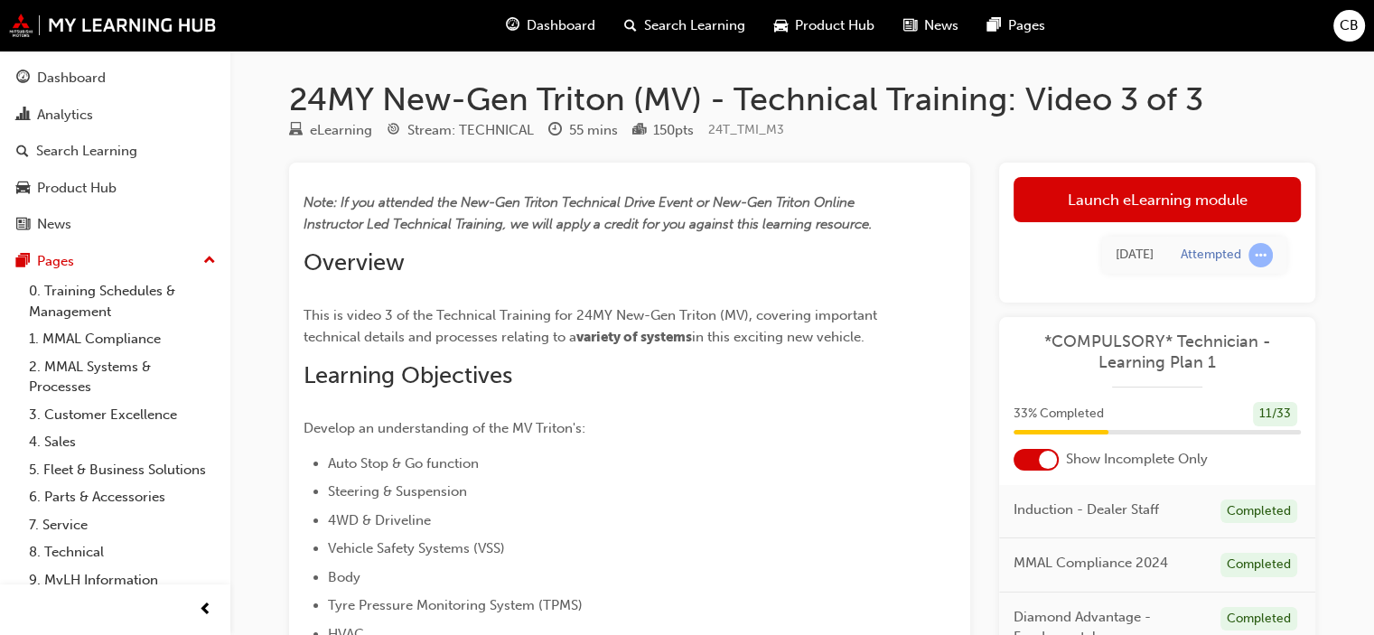
click at [1117, 191] on link "Launch eLearning module" at bounding box center [1157, 199] width 287 height 45
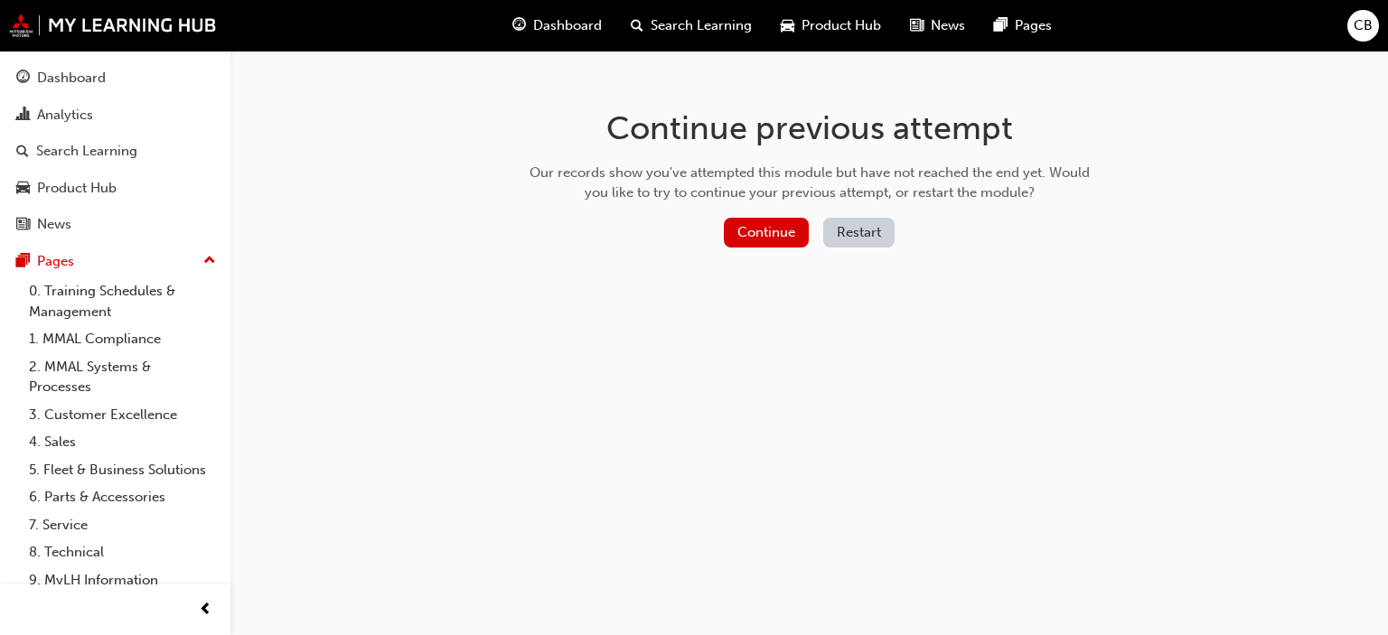
click at [839, 232] on button "Restart" at bounding box center [858, 233] width 71 height 30
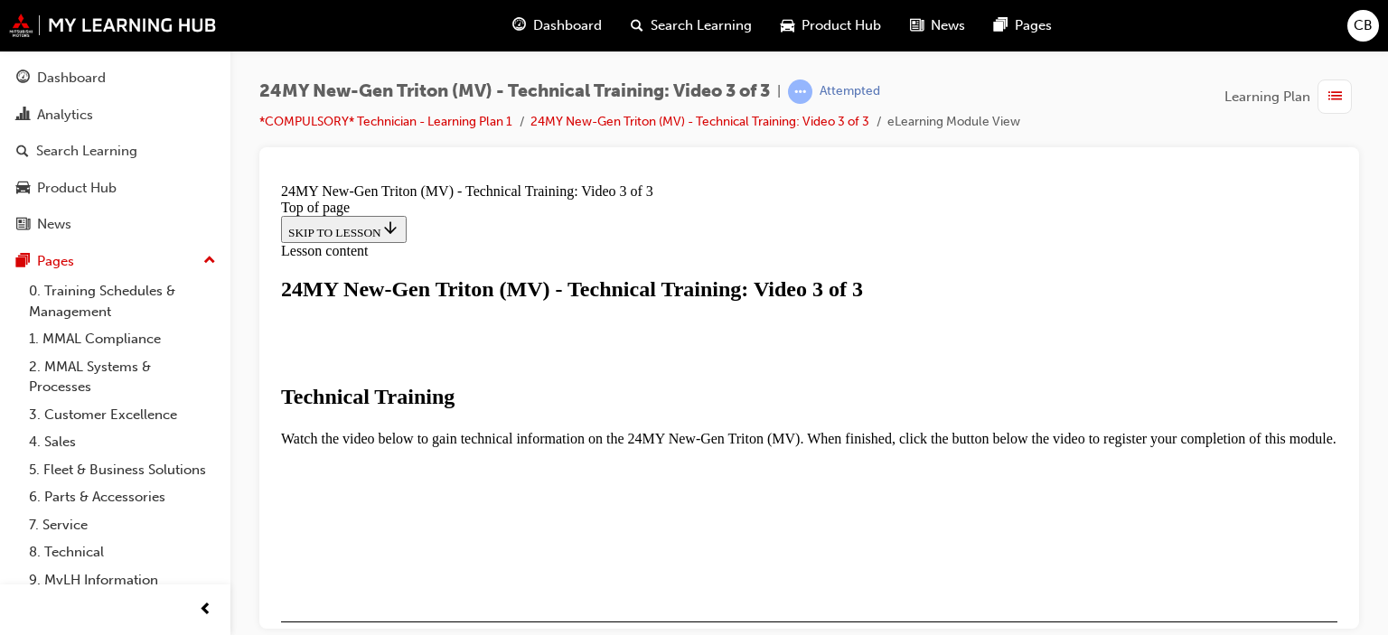
scroll to position [322, 0]
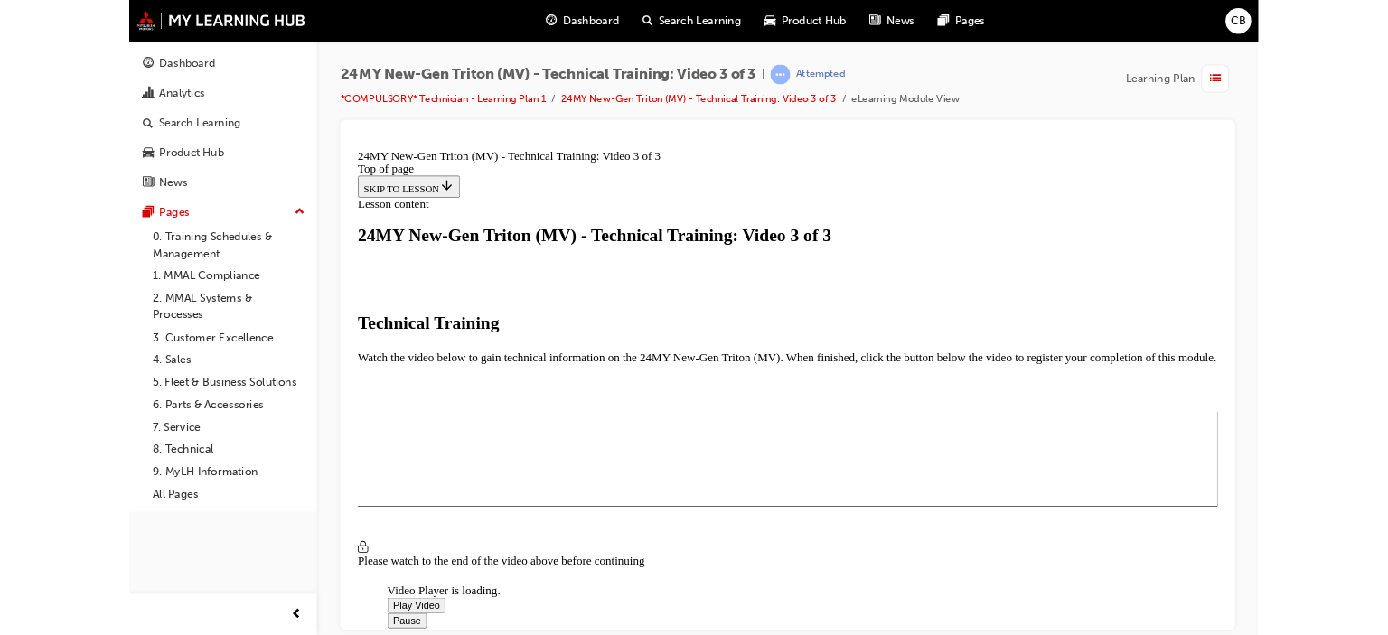
scroll to position [317, 0]
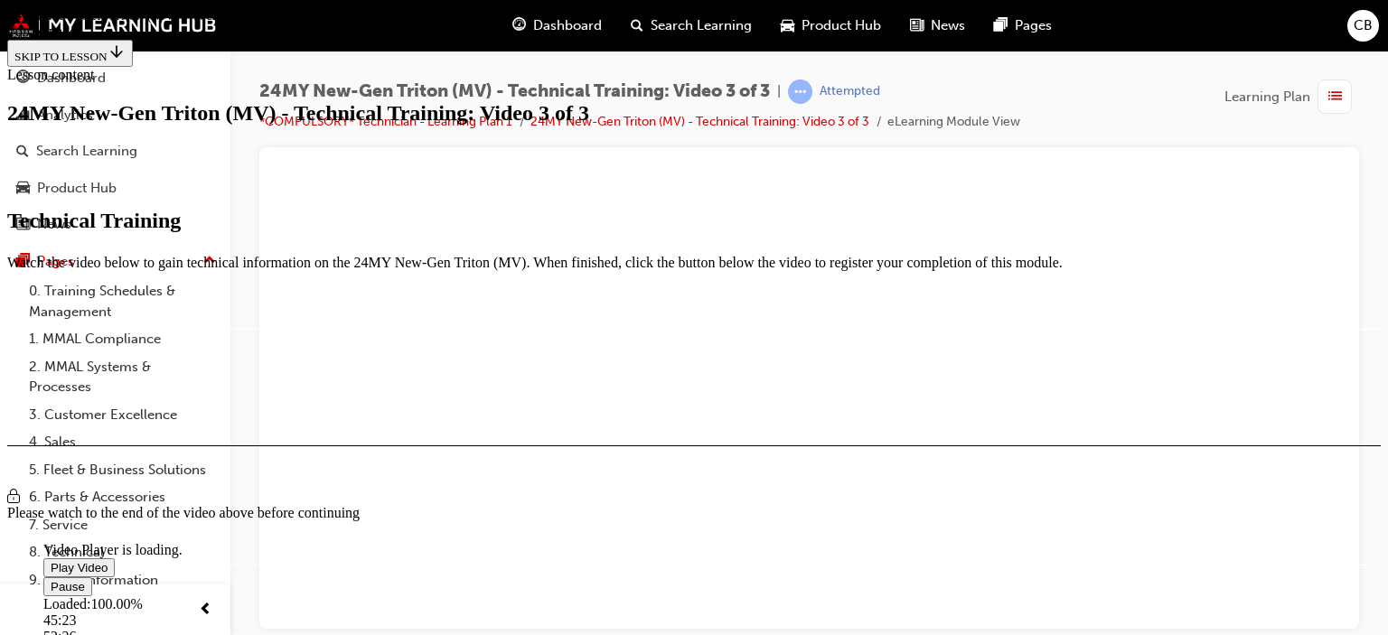
scroll to position [640, 0]
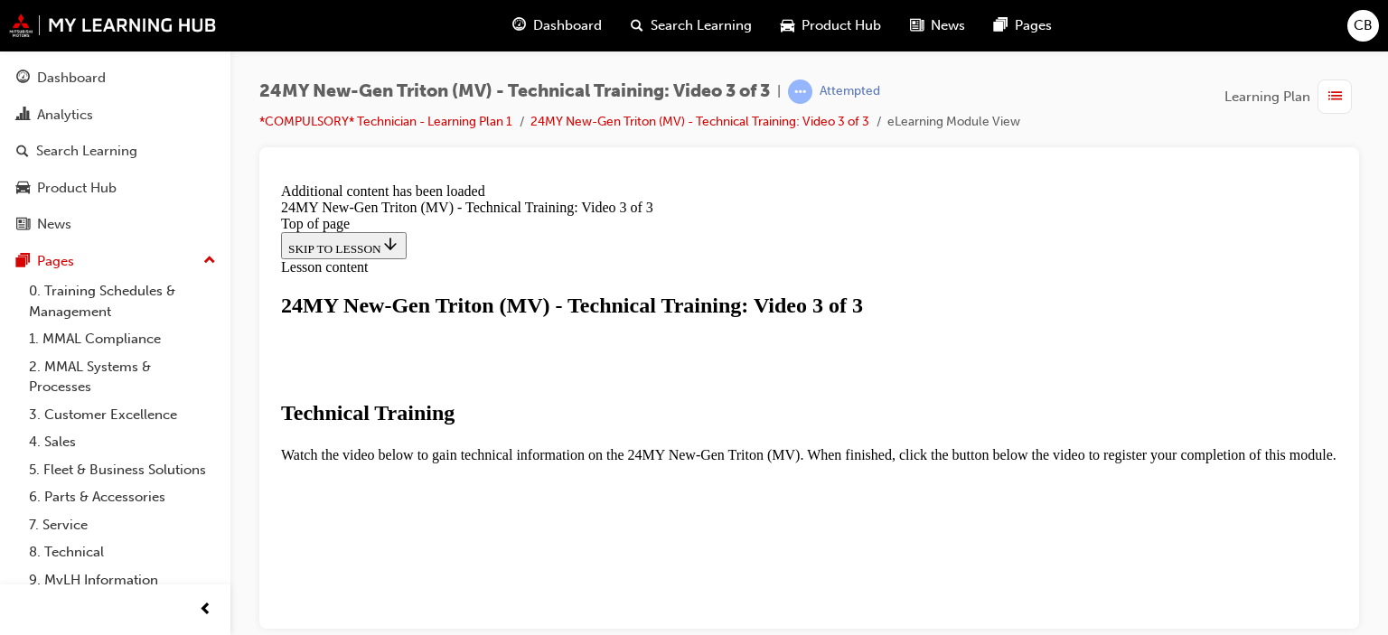
scroll to position [790, 0]
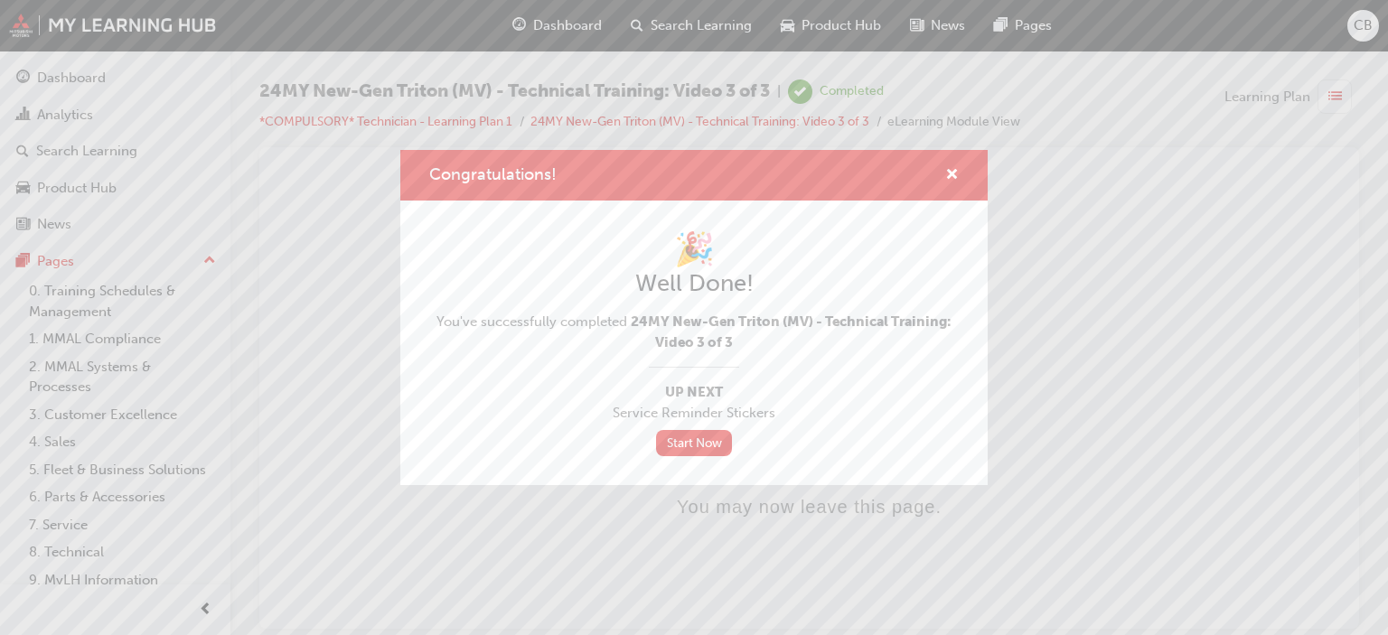
scroll to position [0, 0]
click at [956, 173] on span "cross-icon" at bounding box center [952, 176] width 14 height 16
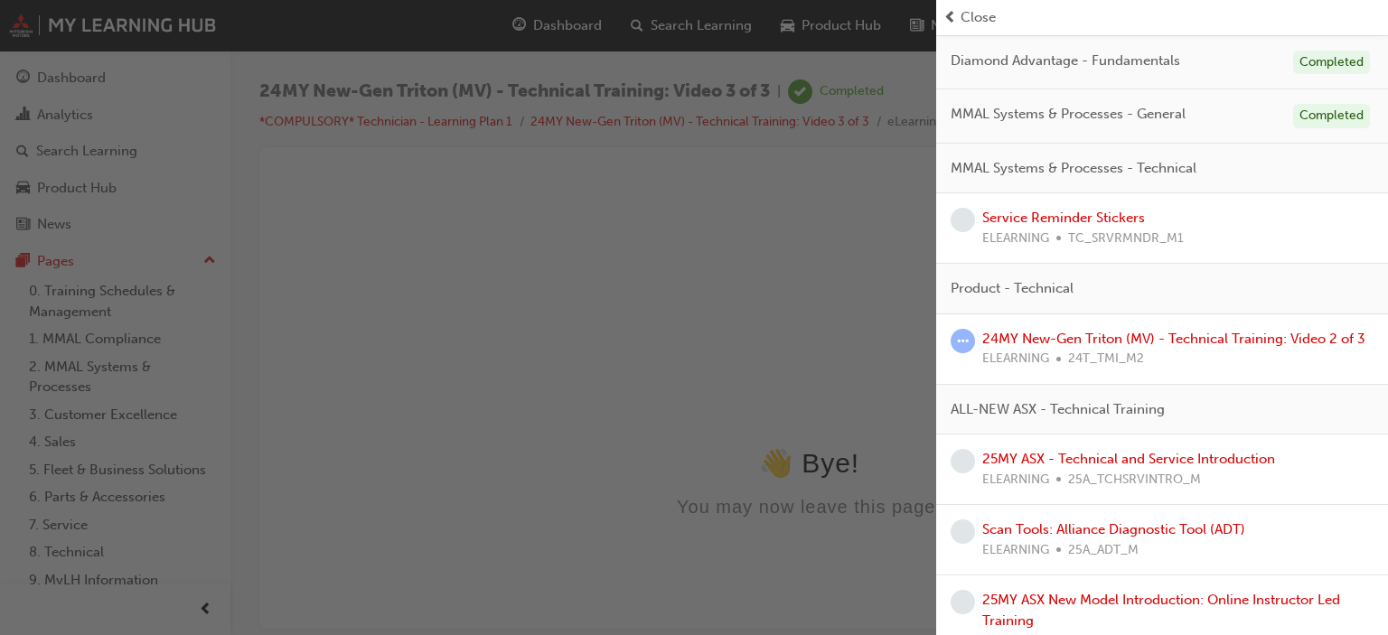
scroll to position [324, 0]
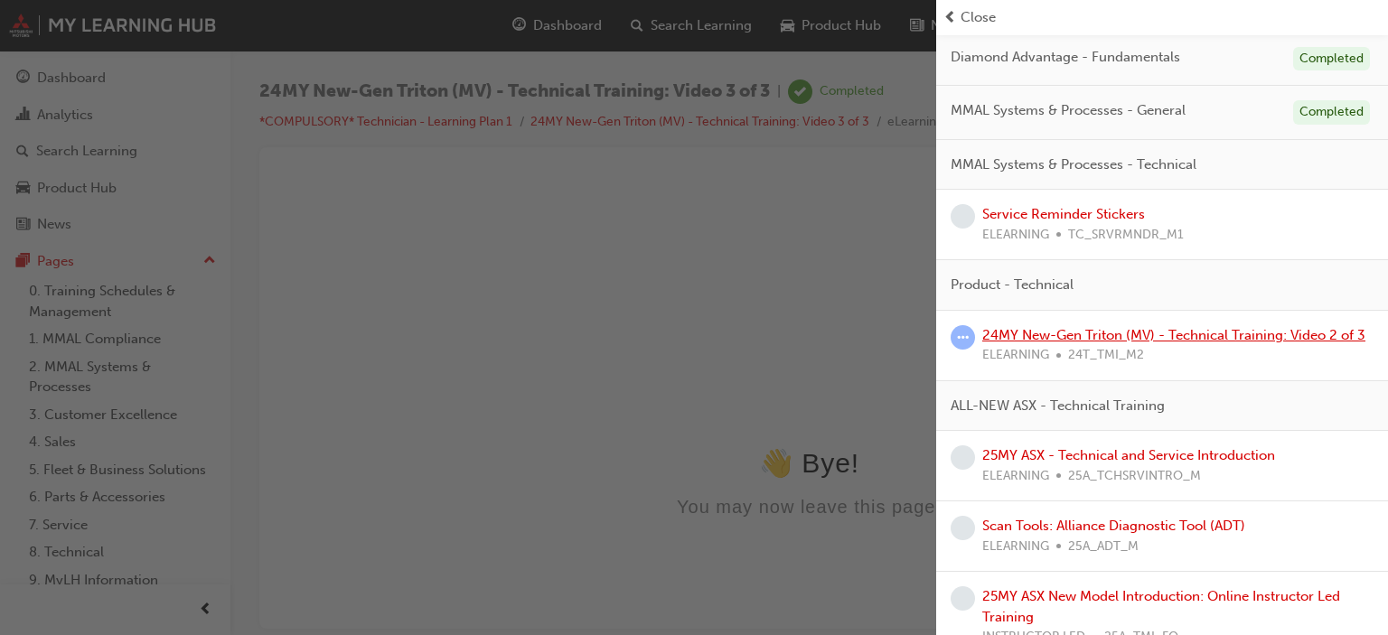
click at [1174, 332] on link "24MY New-Gen Triton (MV) - Technical Training: Video 2 of 3" at bounding box center [1173, 335] width 383 height 16
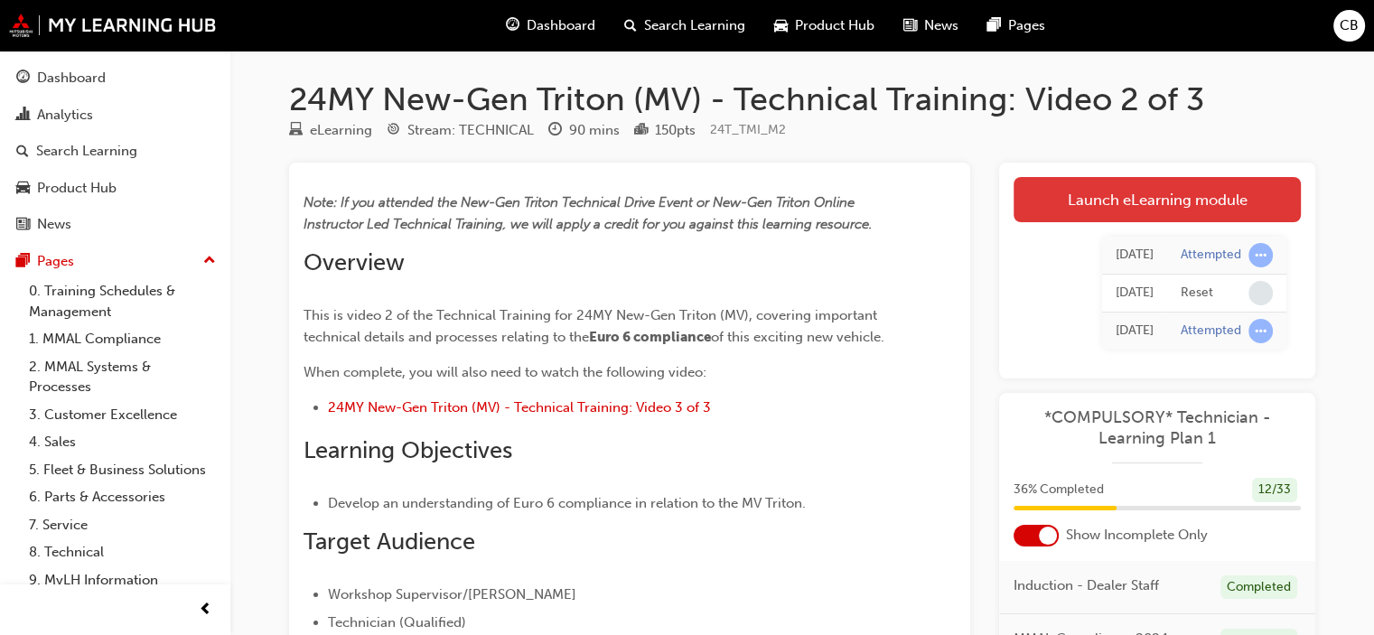
click at [1080, 195] on link "Launch eLearning module" at bounding box center [1157, 199] width 287 height 45
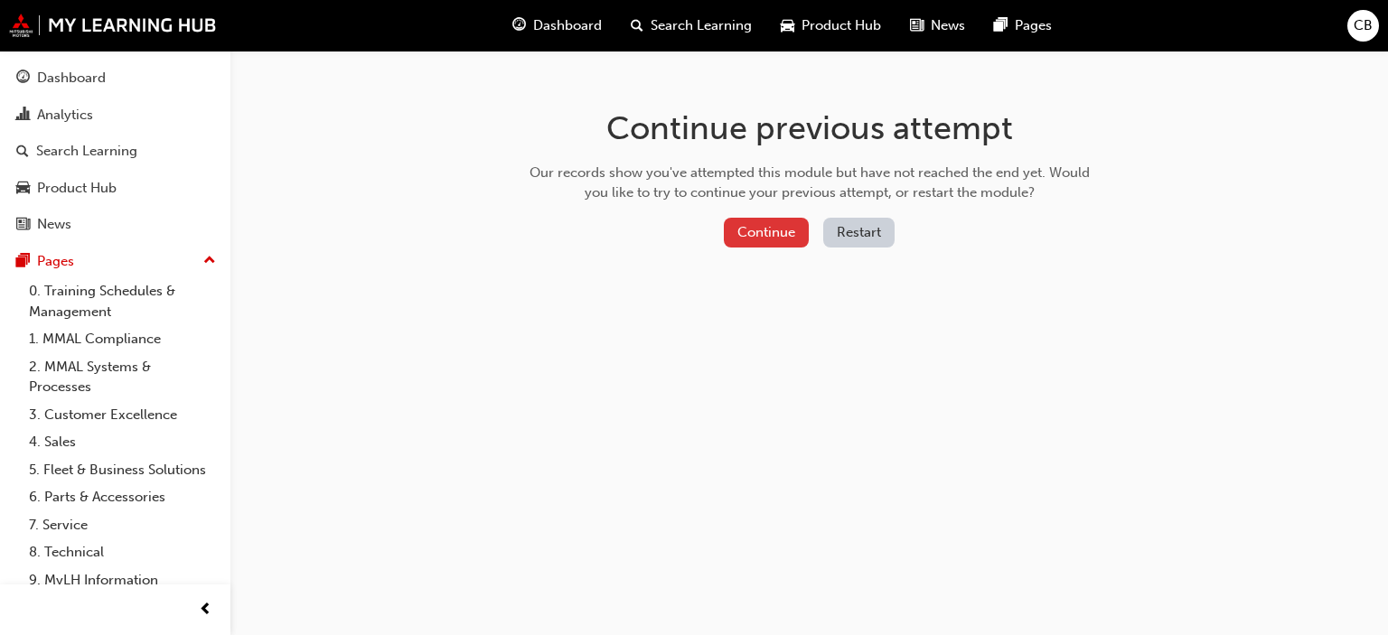
click at [753, 225] on button "Continue" at bounding box center [766, 233] width 85 height 30
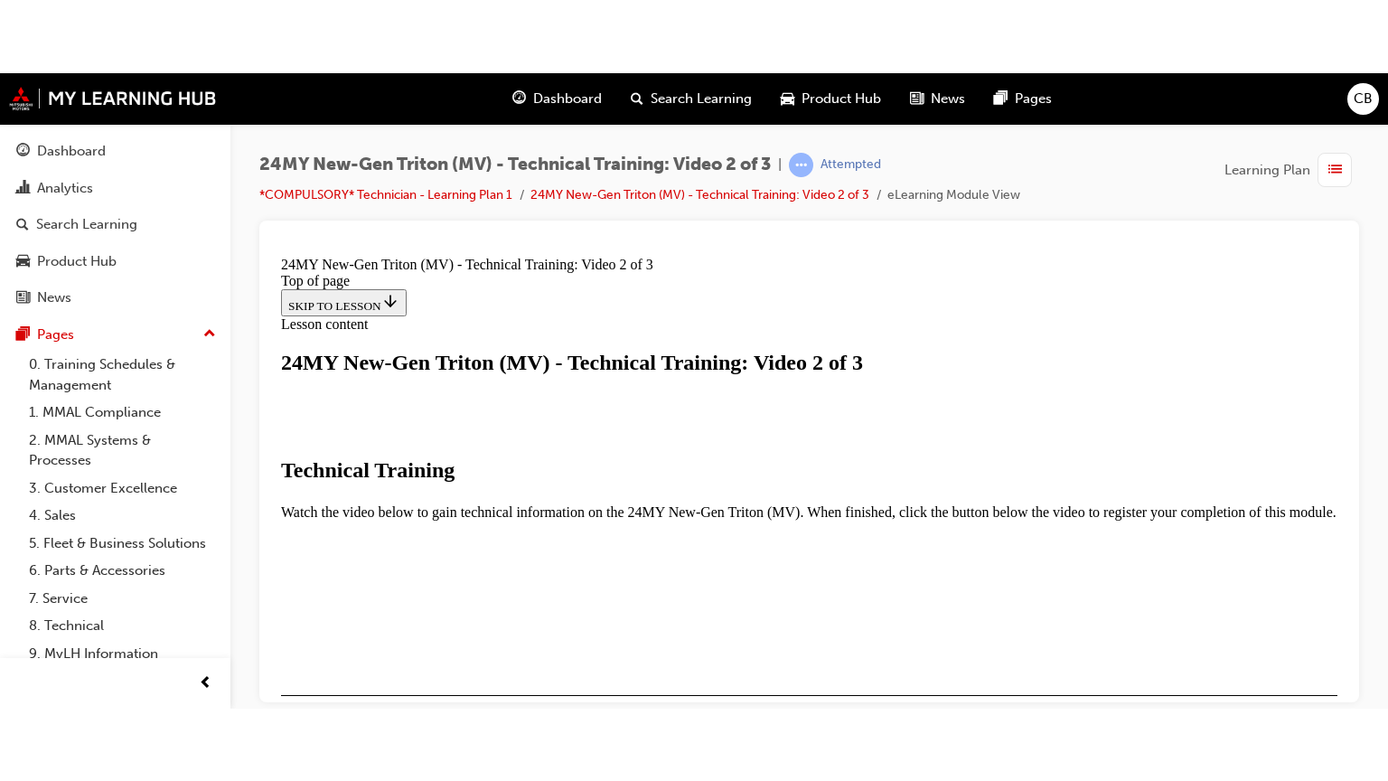
scroll to position [394, 0]
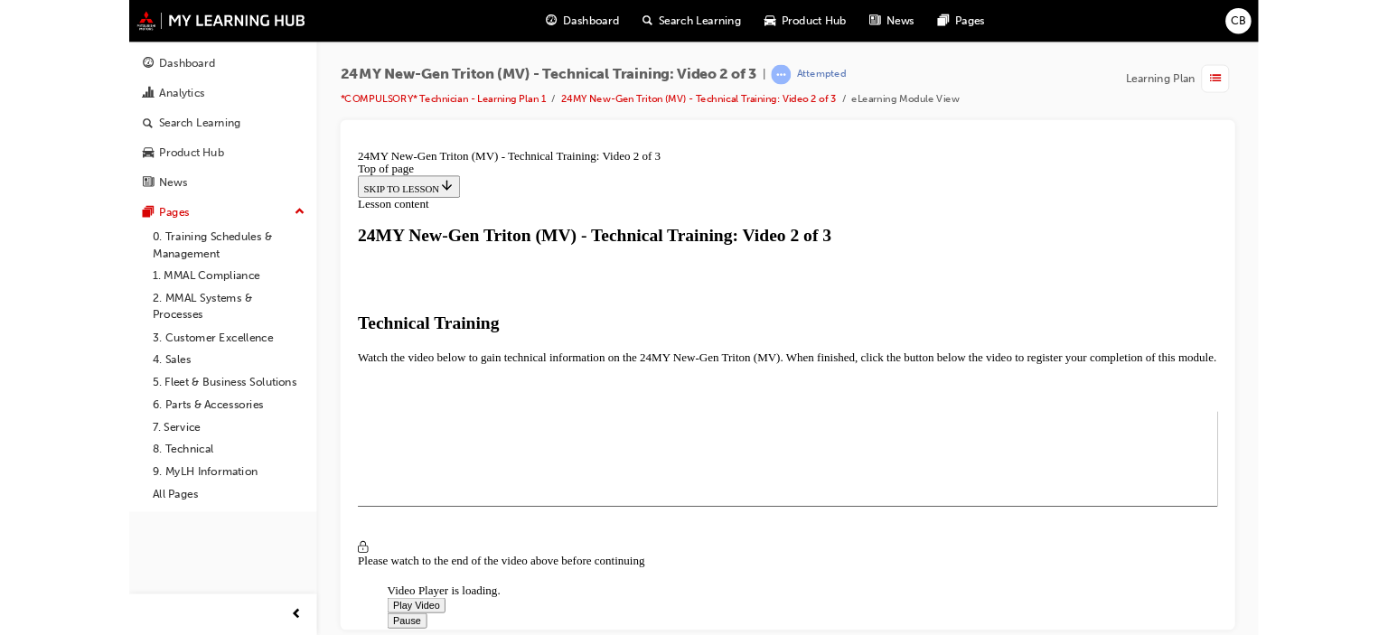
scroll to position [317, 0]
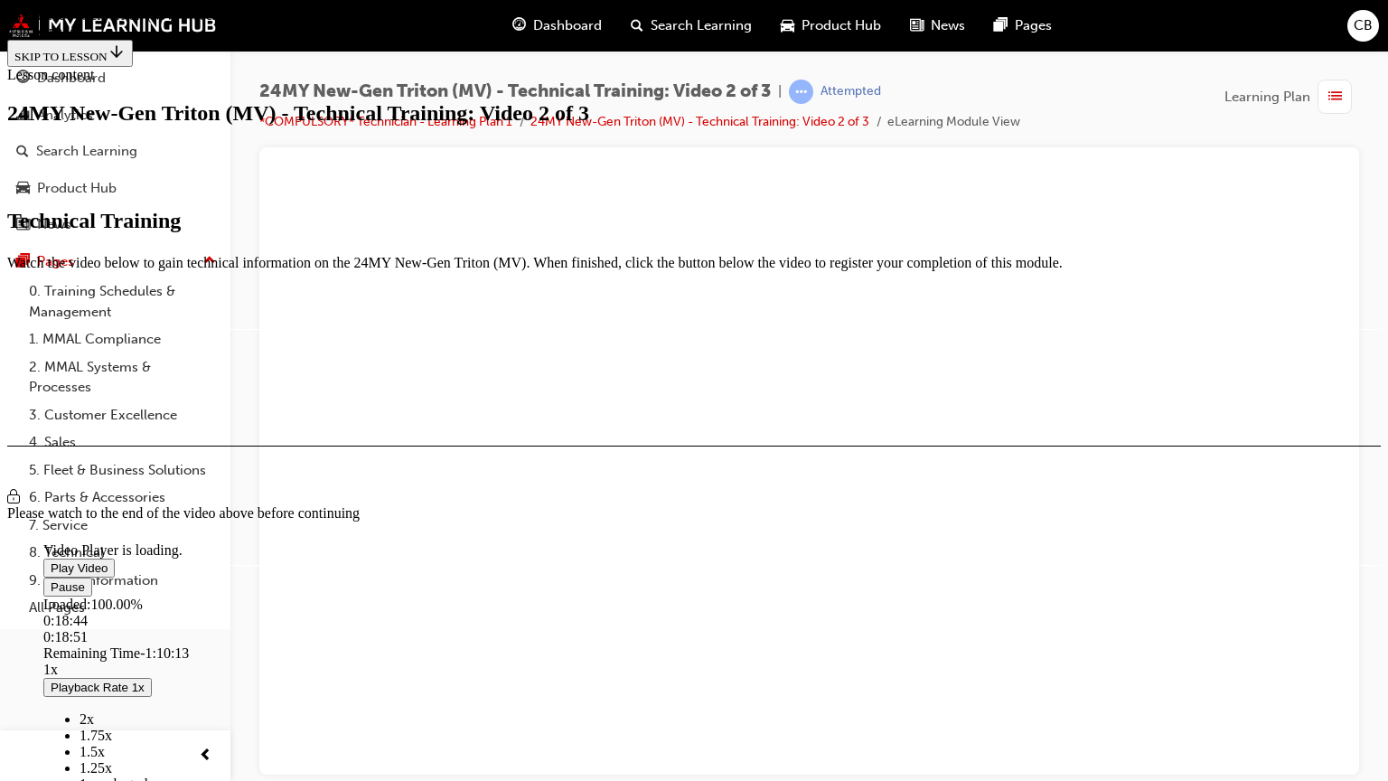
click at [314, 387] on video "Video player" at bounding box center [178, 455] width 271 height 136
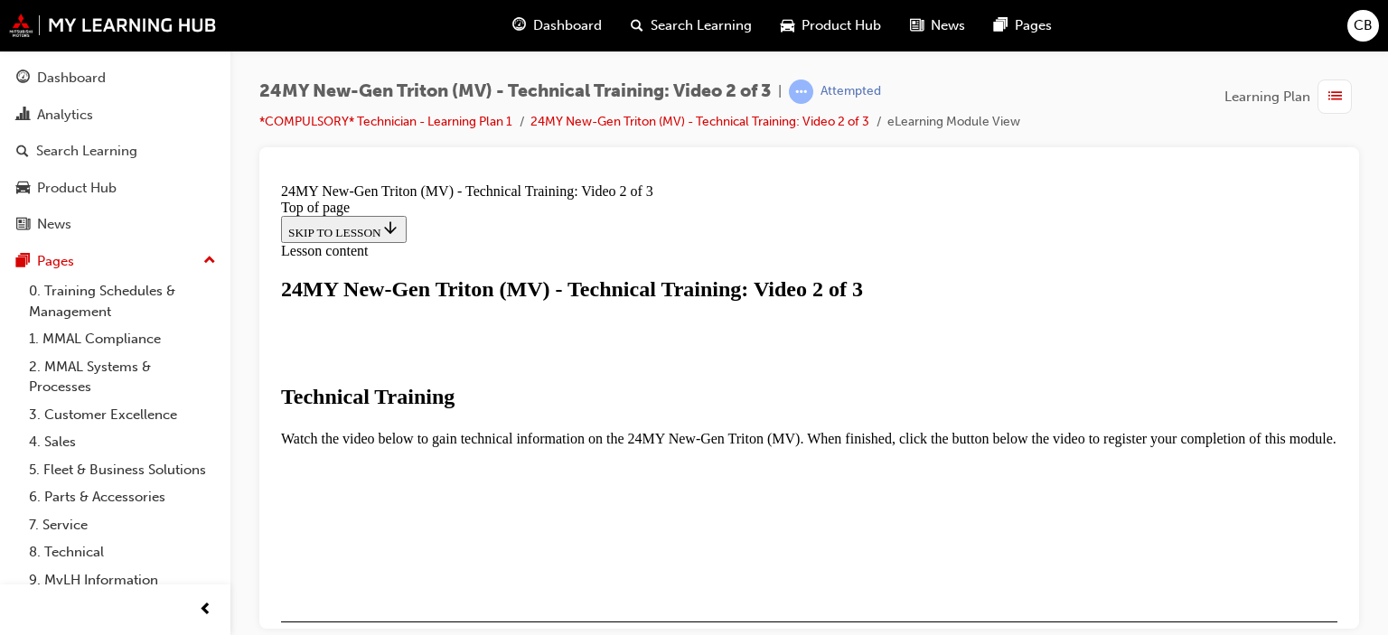
scroll to position [537, 0]
drag, startPoint x: 1247, startPoint y: 466, endPoint x: 1520, endPoint y: 750, distance: 394.2
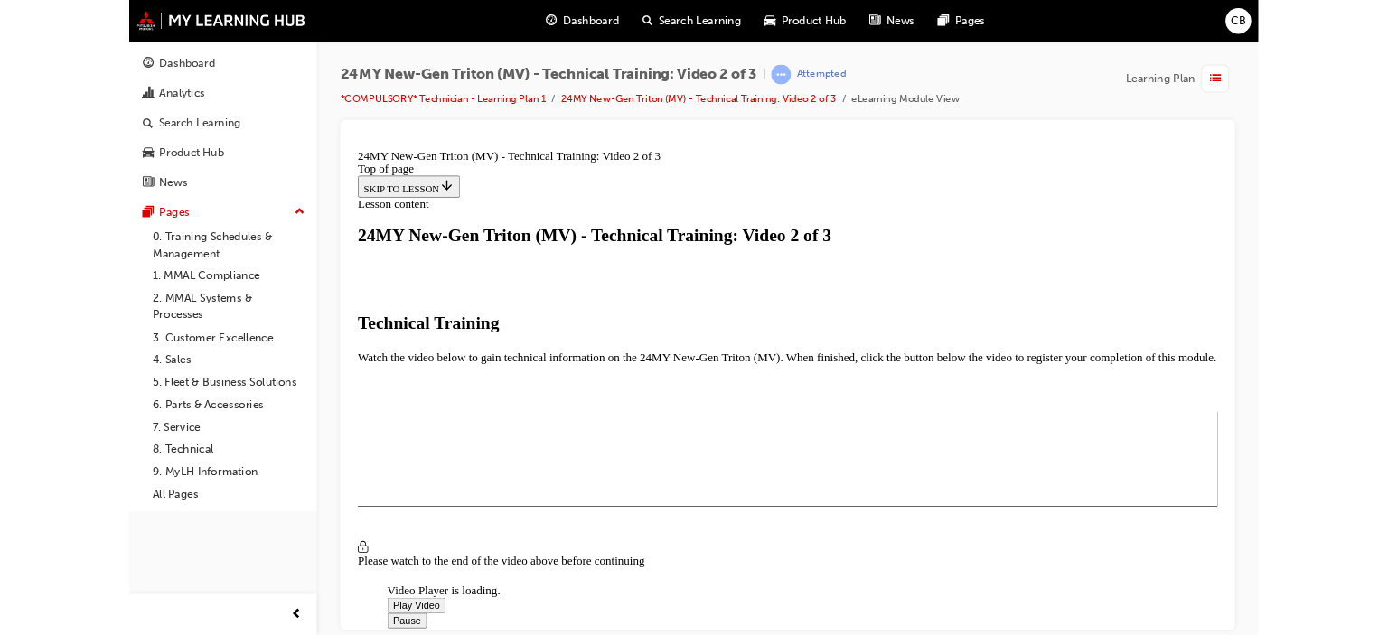
scroll to position [317, 0]
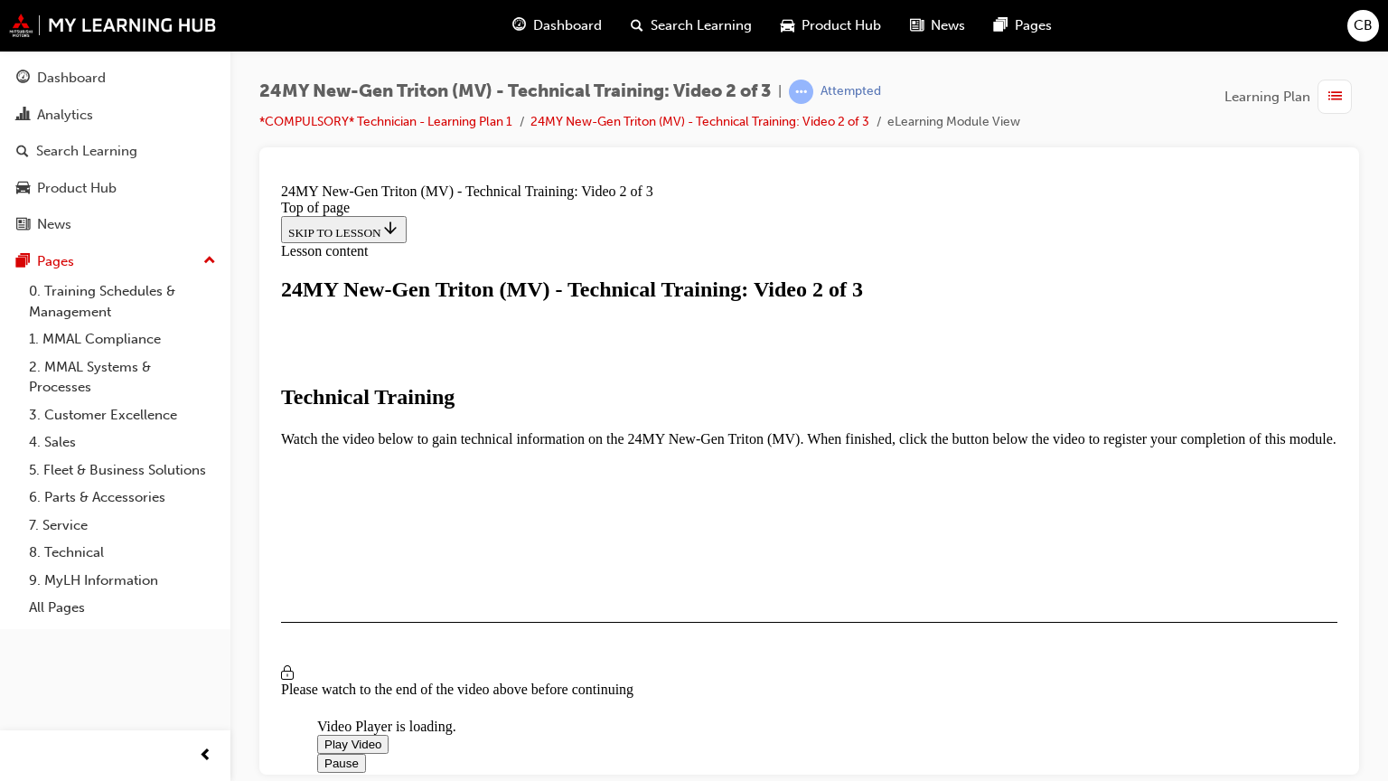
click at [588, 587] on video "Video player" at bounding box center [452, 630] width 271 height 136
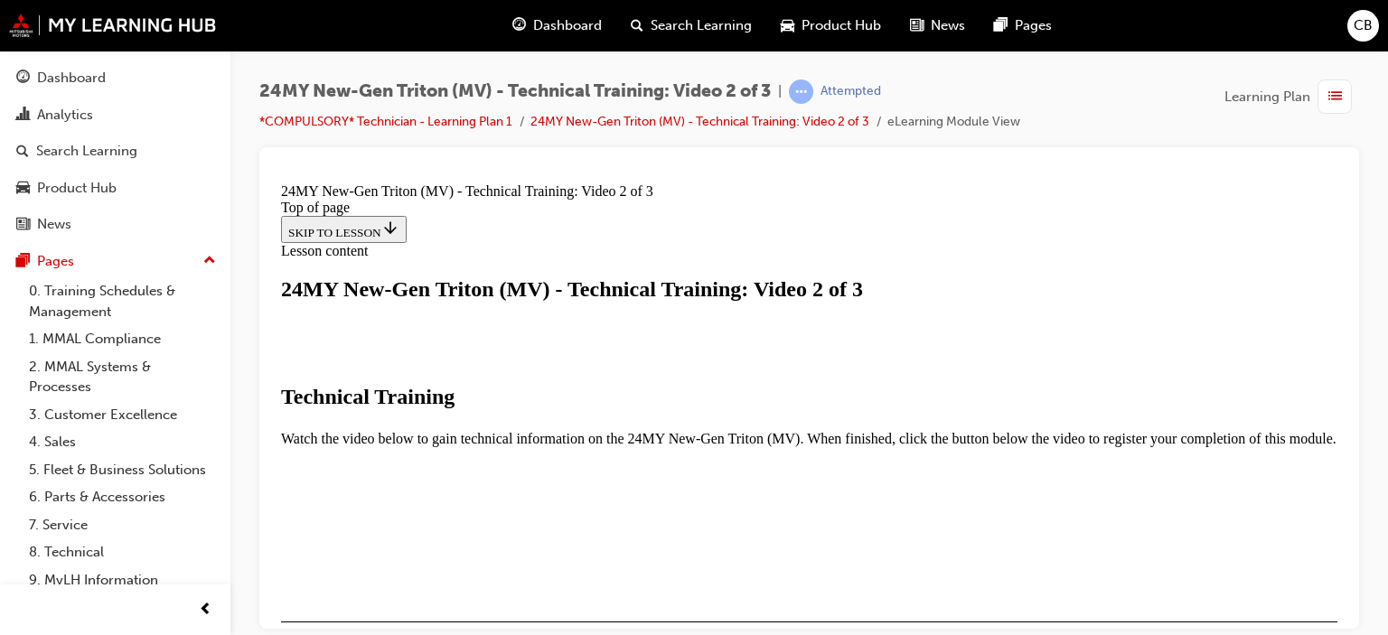
scroll to position [535, 0]
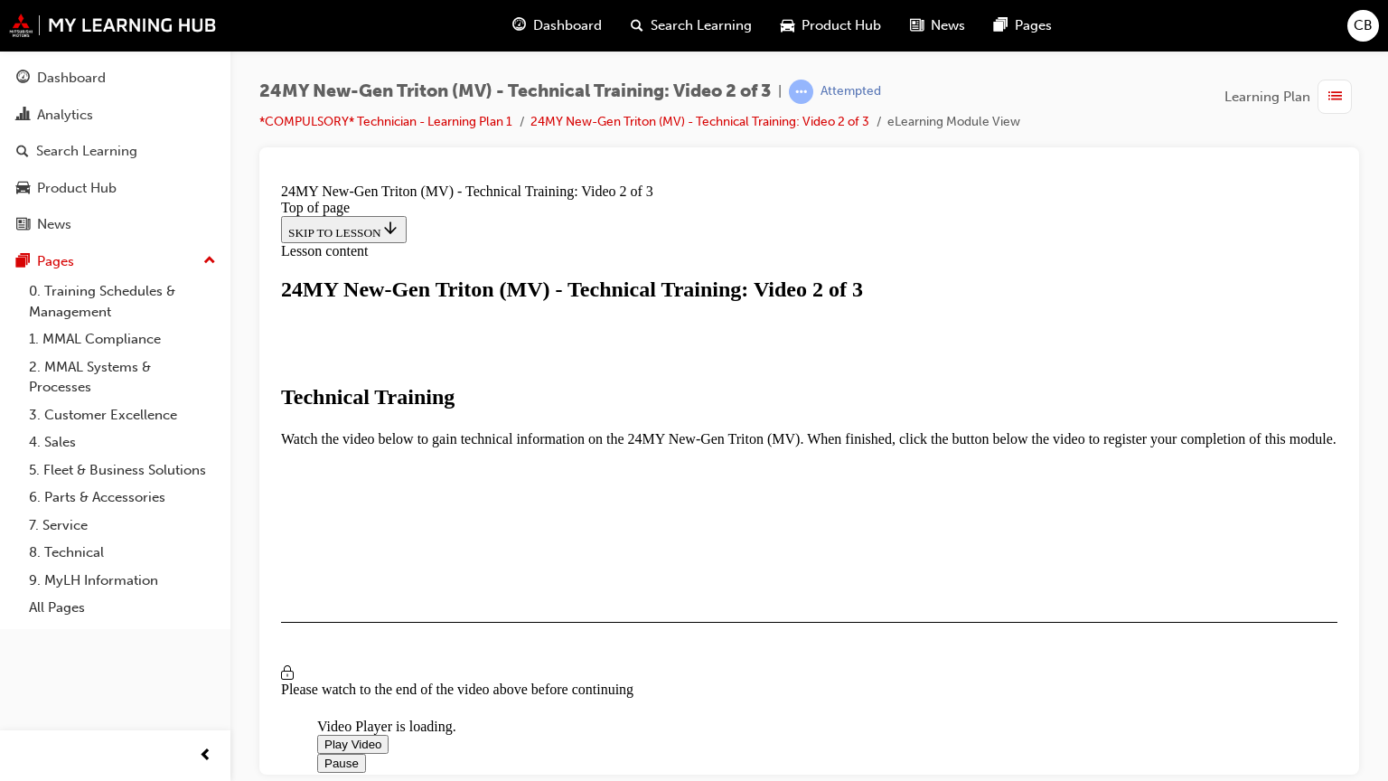
scroll to position [317, 0]
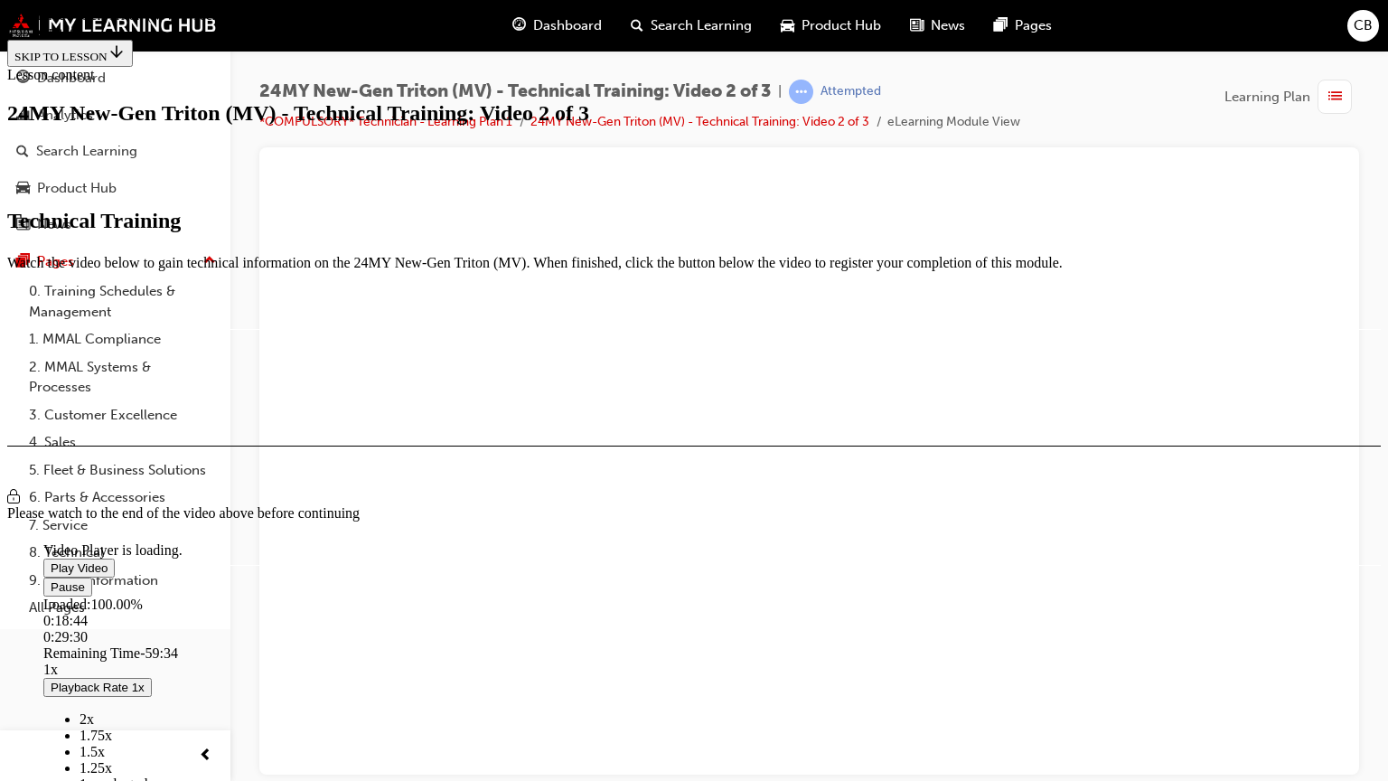
click at [314, 387] on video "Video player" at bounding box center [178, 455] width 271 height 136
click at [314, 395] on video "Video player" at bounding box center [178, 455] width 271 height 136
